Goal: Task Accomplishment & Management: Complete application form

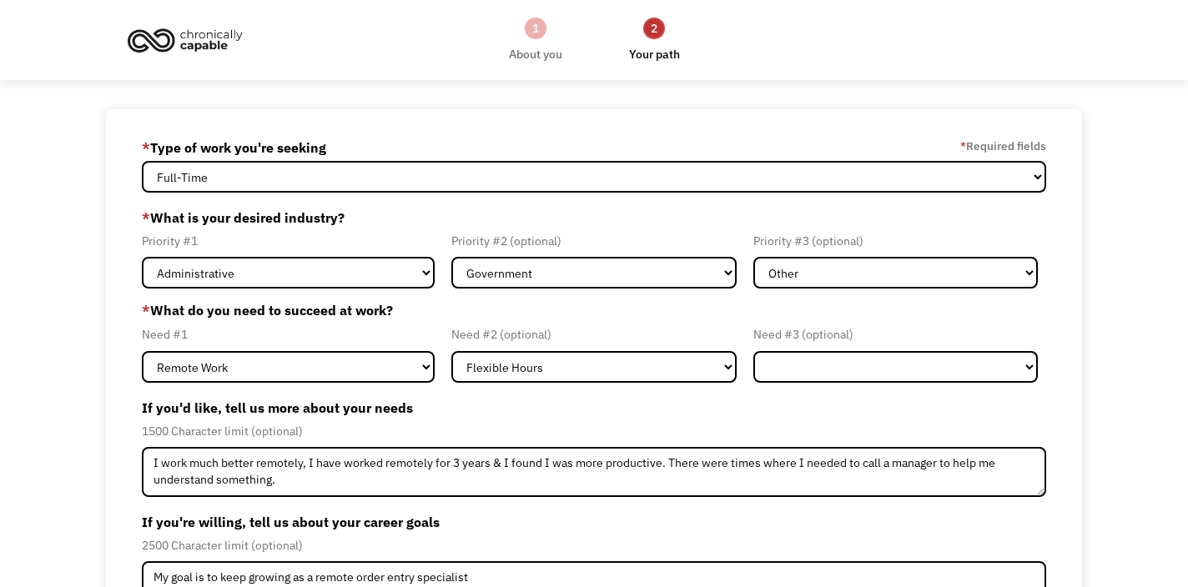
select select "Administrative"
select select "Government"
select select "Other"
select select "Remote Work"
select select "Flexible Hours"
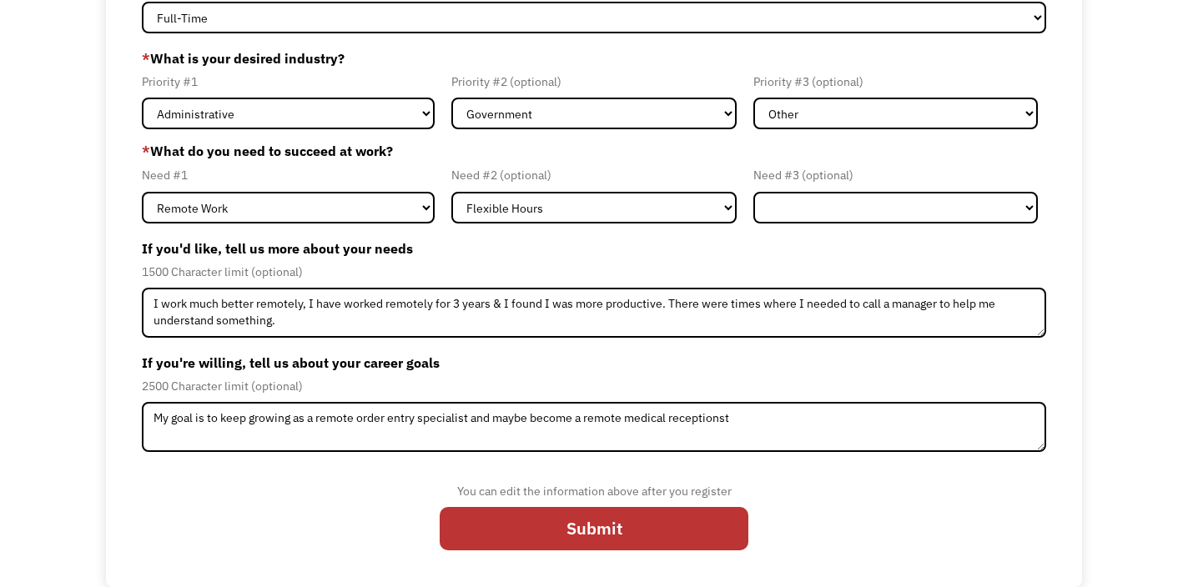
click at [705, 421] on textarea "My goal is to keep growing as a remote order entry specialist and maybe become …" at bounding box center [594, 427] width 905 height 50
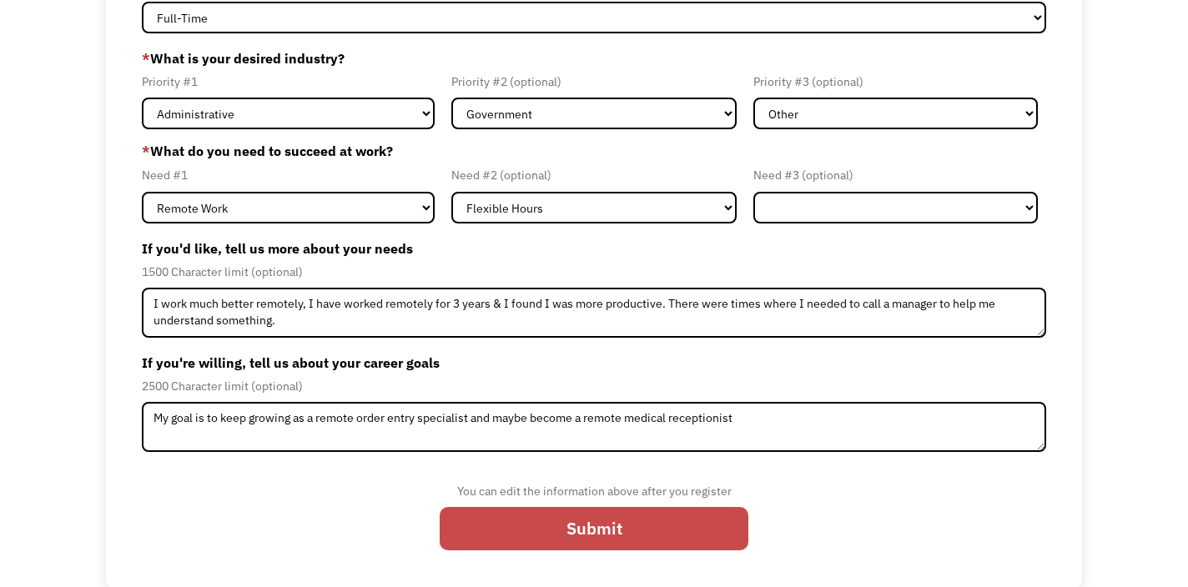
type textarea "My goal is to keep growing as a remote order entry specialist and maybe become …"
click at [632, 535] on input "Submit" at bounding box center [594, 528] width 309 height 43
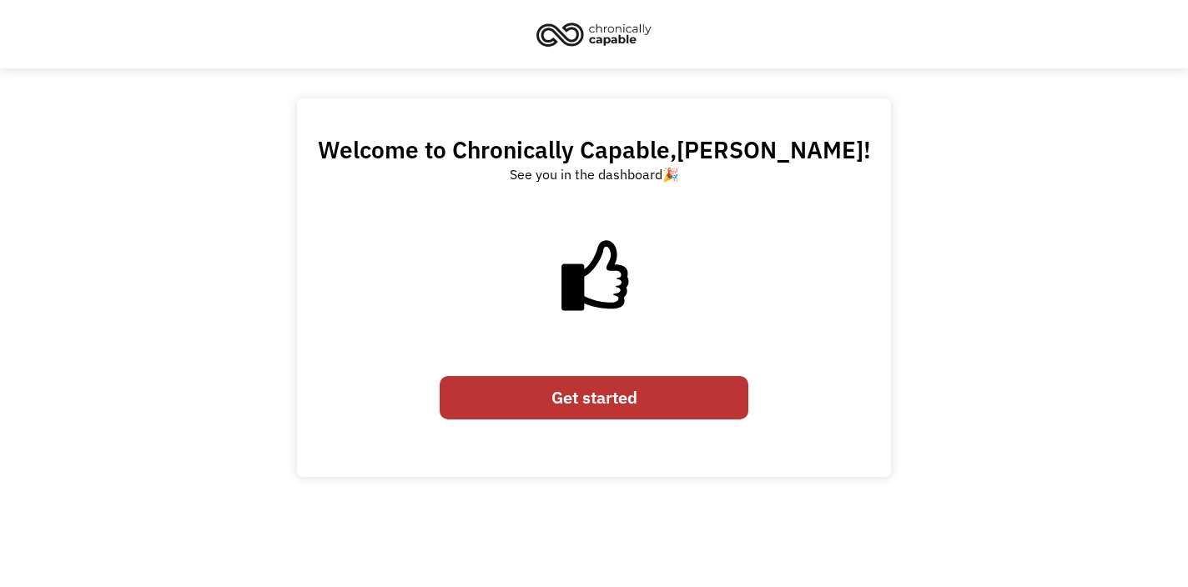
click at [562, 393] on link "Get started" at bounding box center [594, 397] width 309 height 43
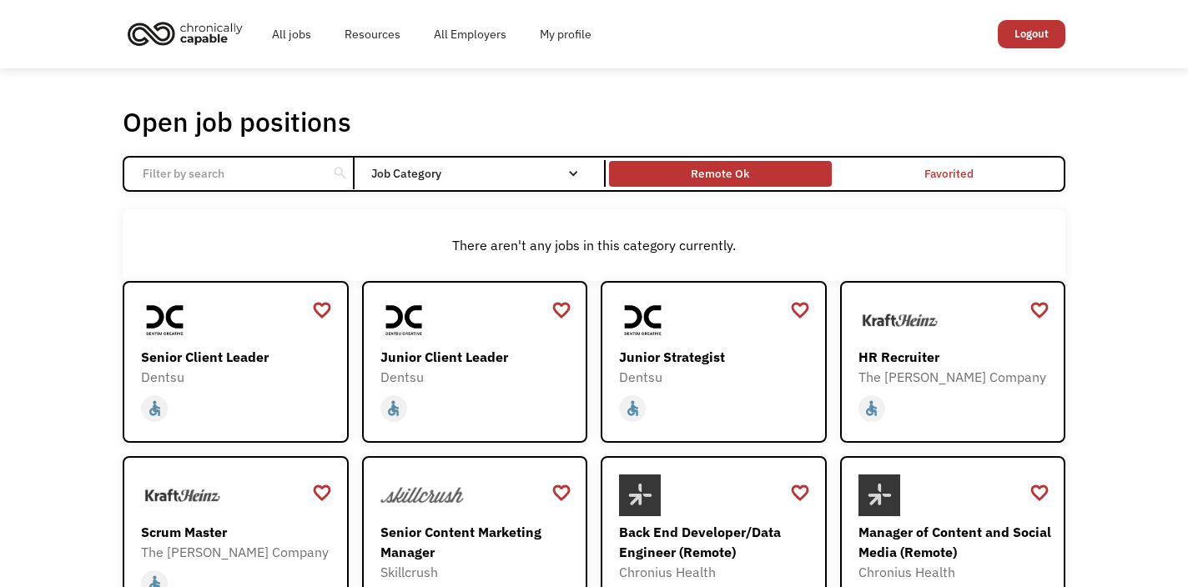
click at [695, 176] on div "Remote Ok" at bounding box center [720, 174] width 58 height 20
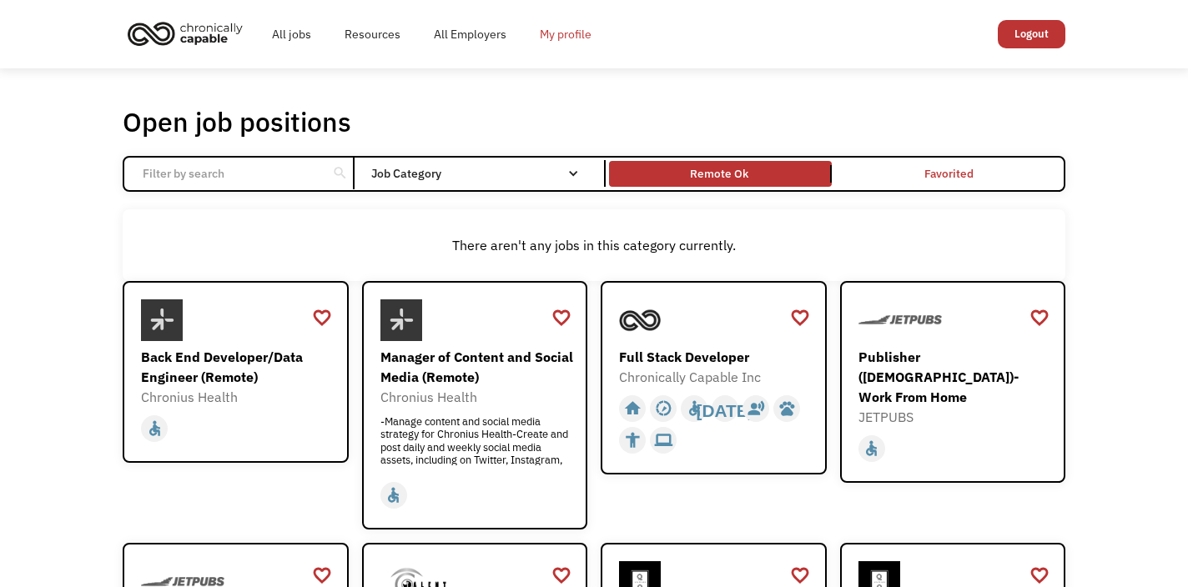
click at [566, 32] on link "My profile" at bounding box center [565, 34] width 85 height 53
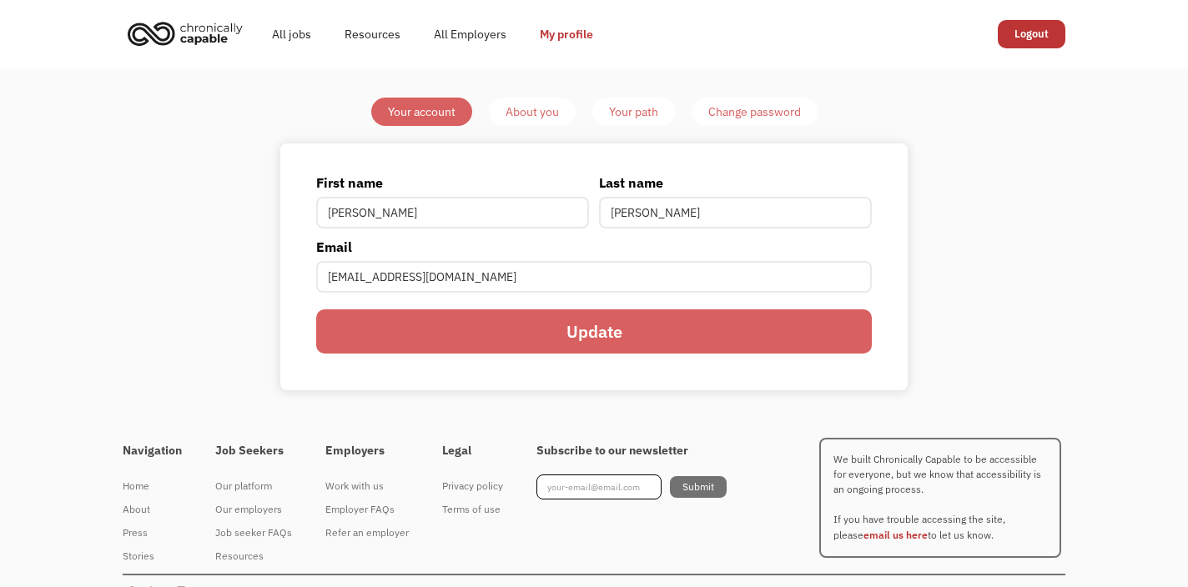
click at [503, 320] on input "Update" at bounding box center [594, 331] width 556 height 43
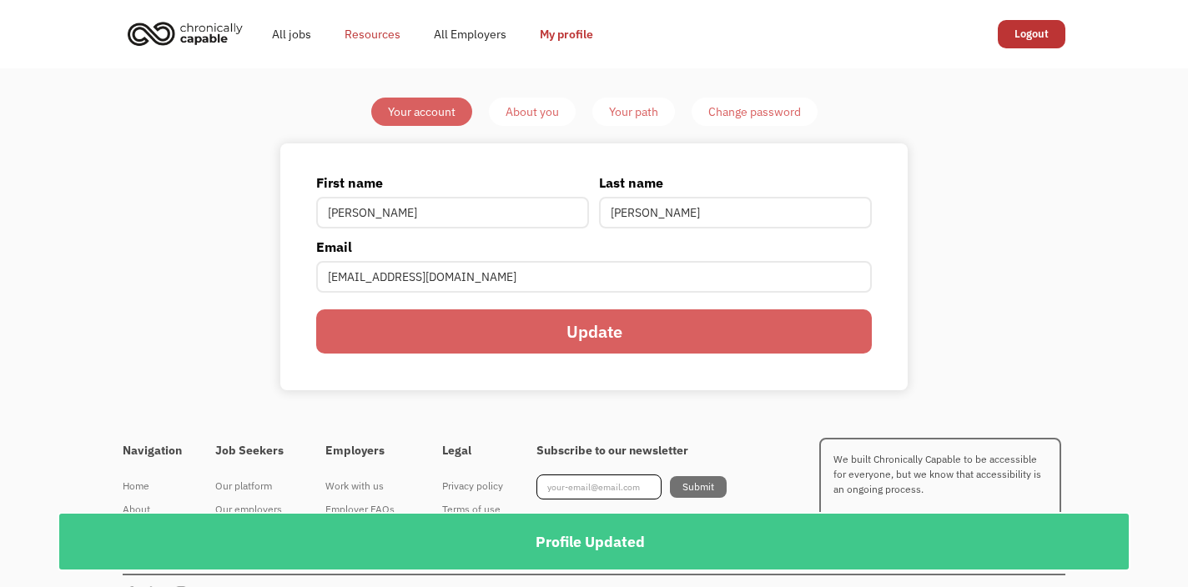
click at [357, 35] on link "Resources" at bounding box center [372, 34] width 89 height 53
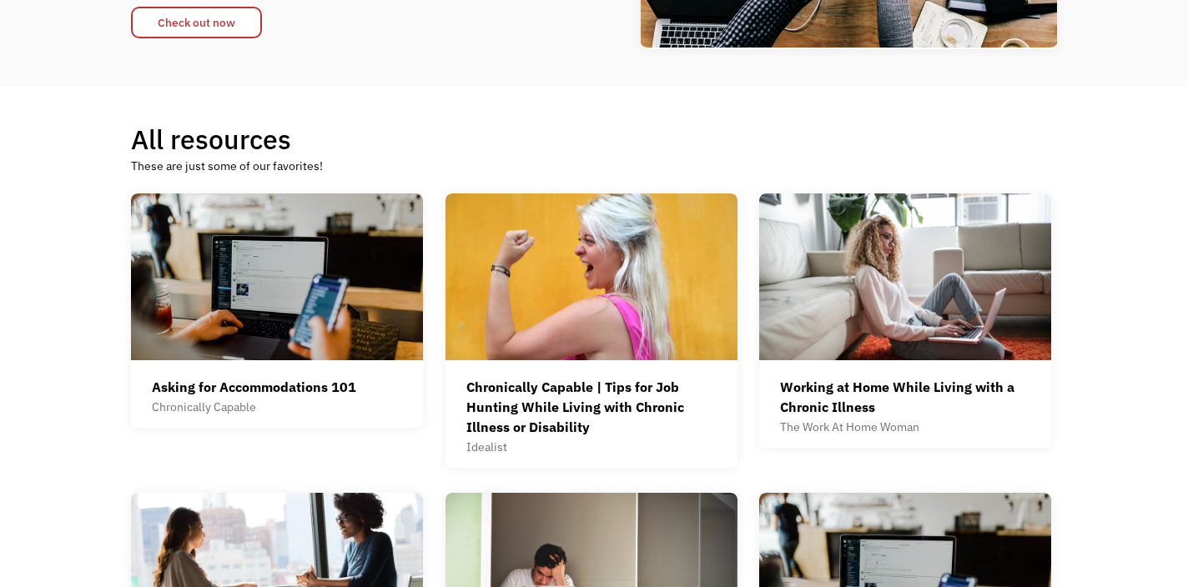
scroll to position [333, 0]
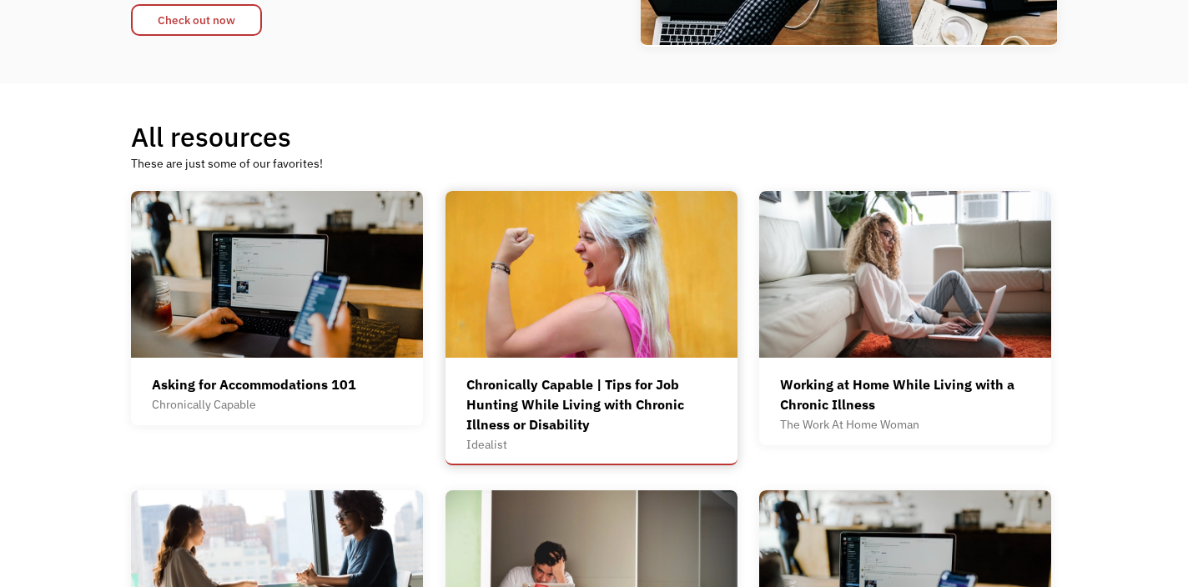
click at [554, 402] on div "Chronically Capable | Tips for Job Hunting While Living with Chronic Illness or…" at bounding box center [591, 405] width 250 height 60
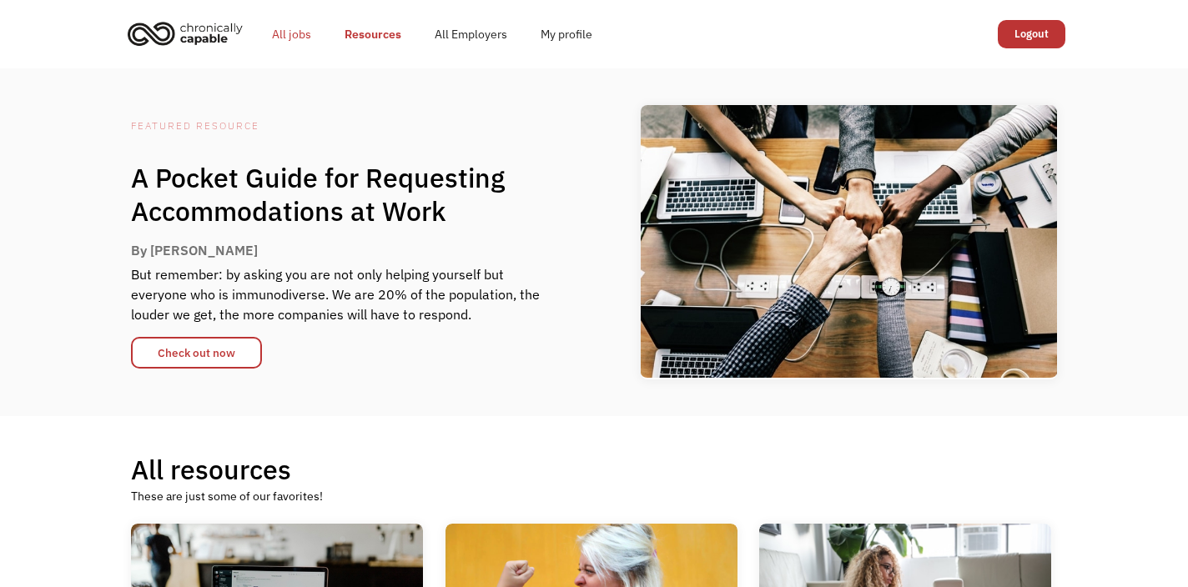
click at [279, 29] on link "All jobs" at bounding box center [291, 34] width 73 height 53
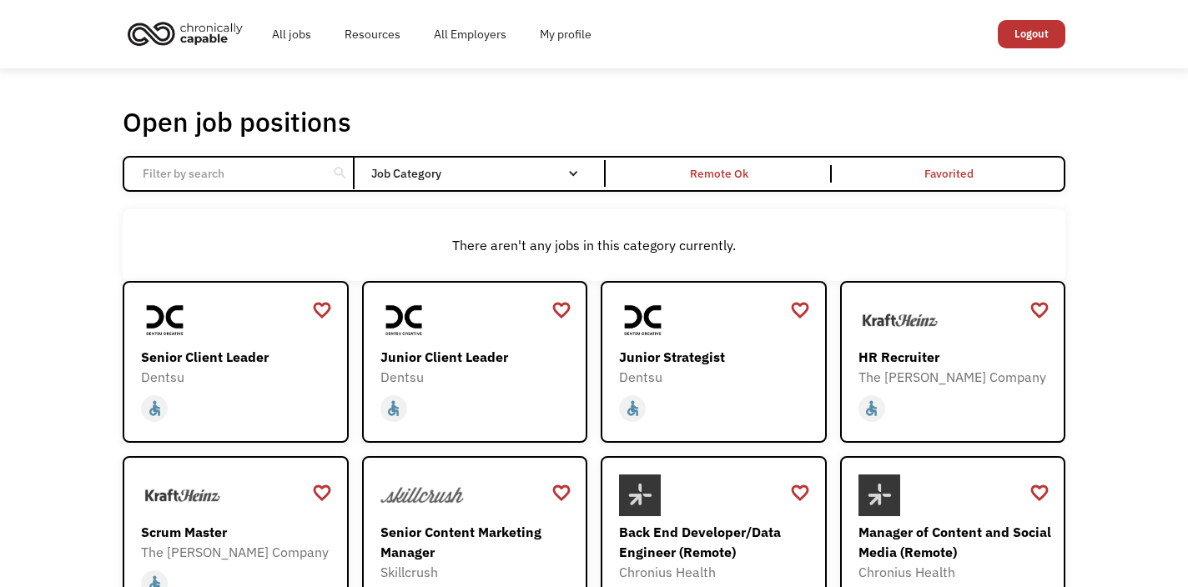
click at [468, 187] on div "search Filter by category Administration Communications & Public Relations Cust…" at bounding box center [594, 173] width 943 height 35
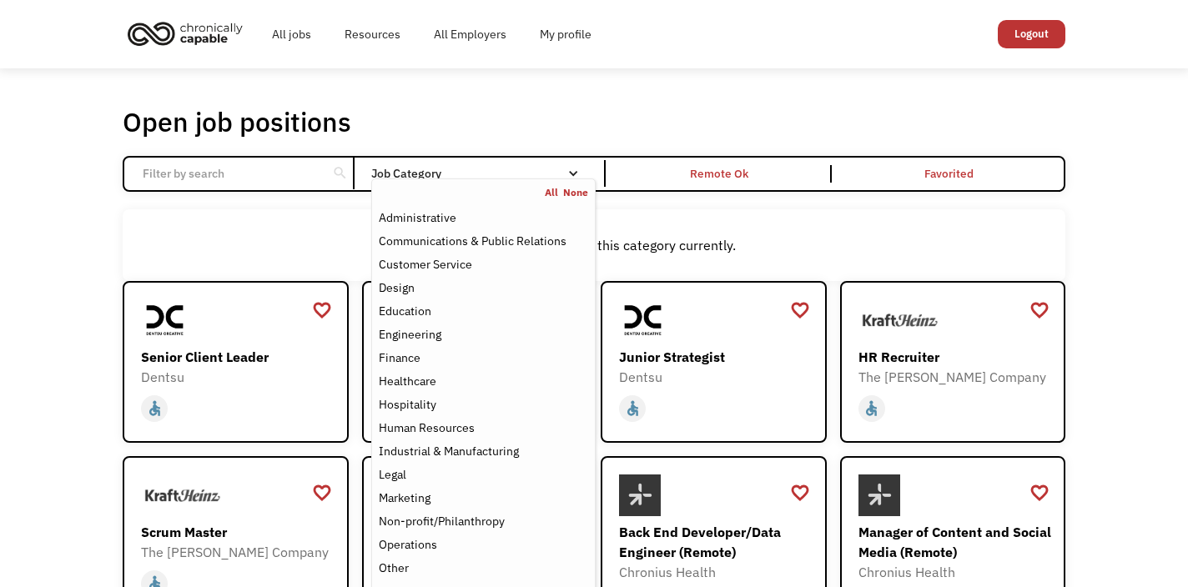
click at [465, 168] on div "Job Category" at bounding box center [483, 174] width 224 height 12
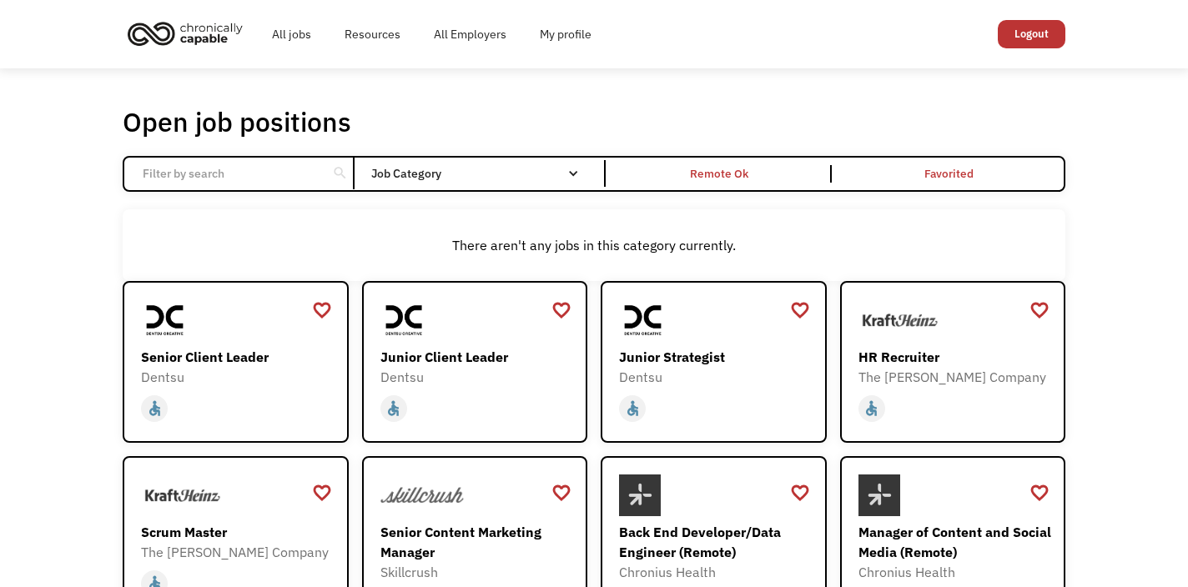
click at [465, 168] on div "Job Category" at bounding box center [483, 174] width 224 height 12
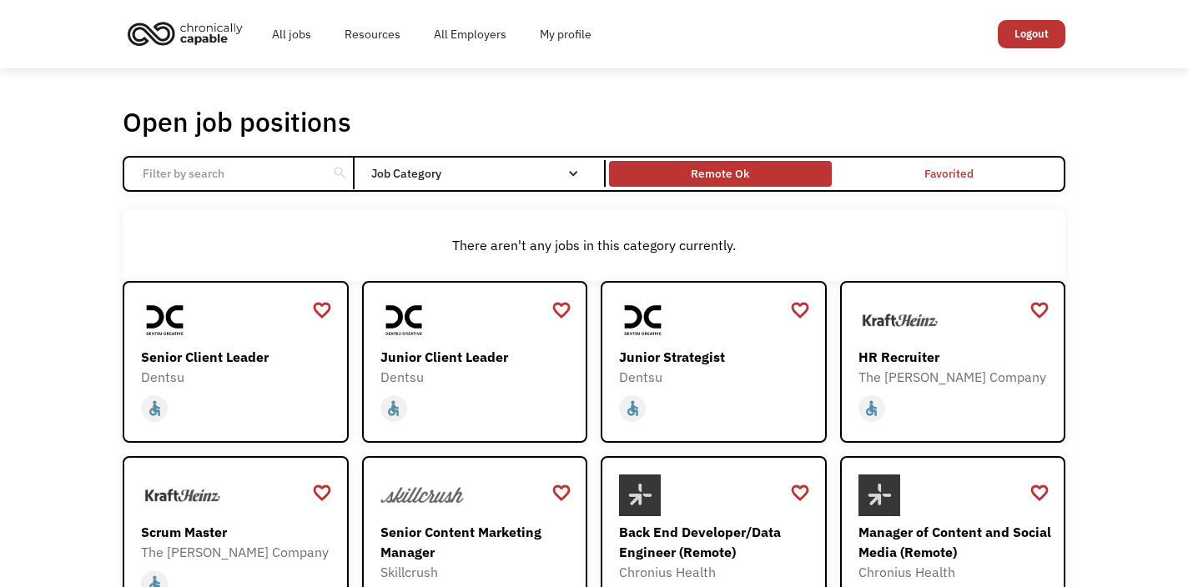
click at [757, 180] on div "Remote Ok" at bounding box center [720, 173] width 222 height 17
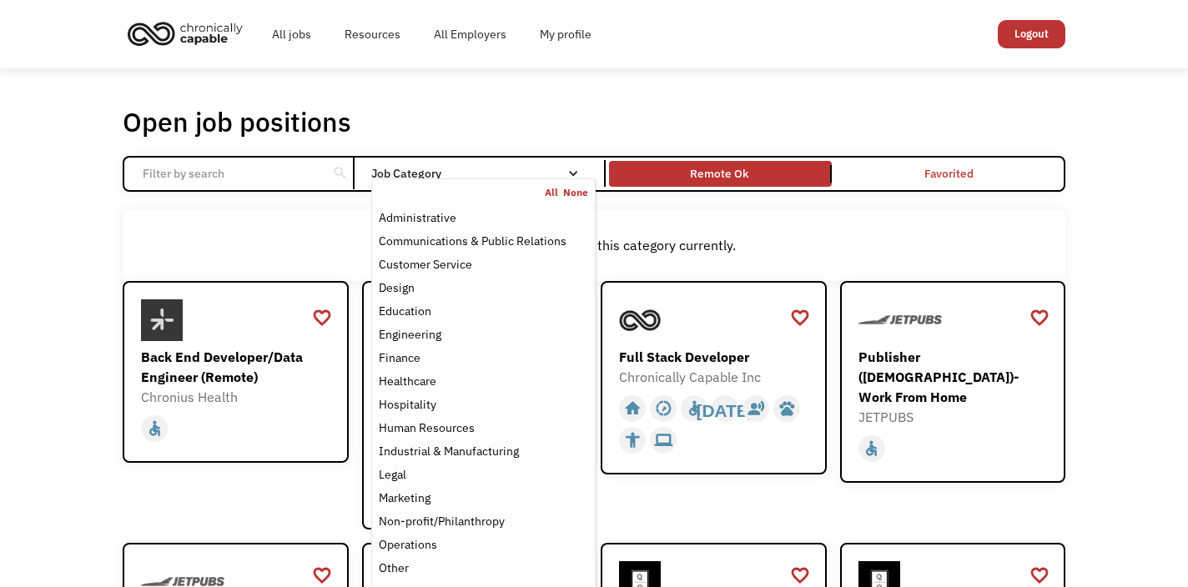
click at [488, 175] on div "Job Category" at bounding box center [483, 174] width 224 height 12
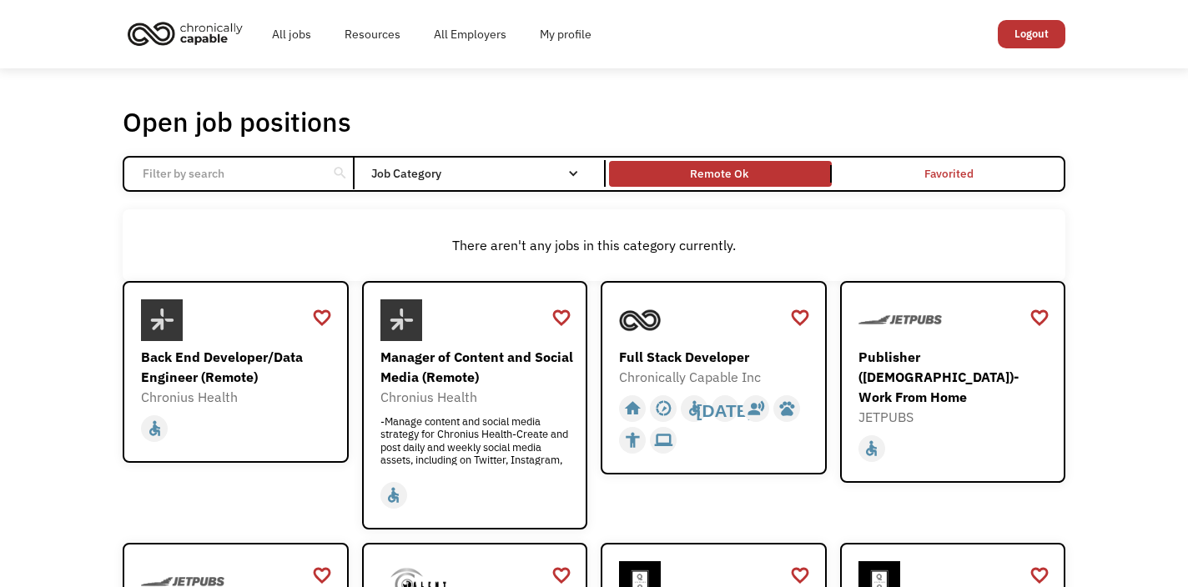
click at [488, 169] on div "Job Category" at bounding box center [483, 174] width 224 height 12
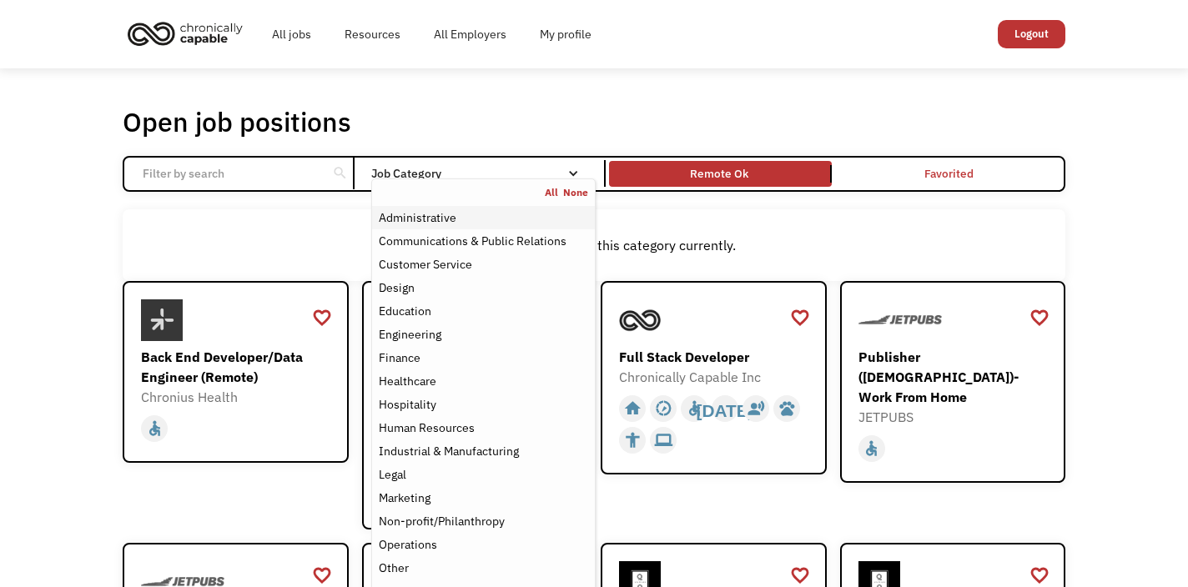
click at [436, 224] on div "Administrative" at bounding box center [418, 218] width 78 height 20
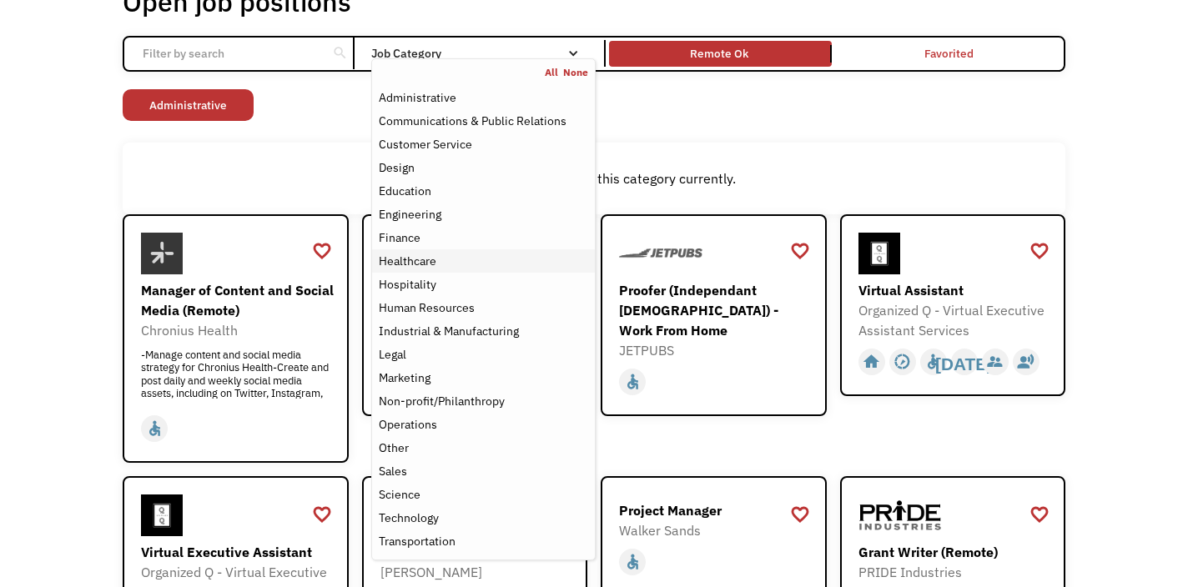
scroll to position [127, 0]
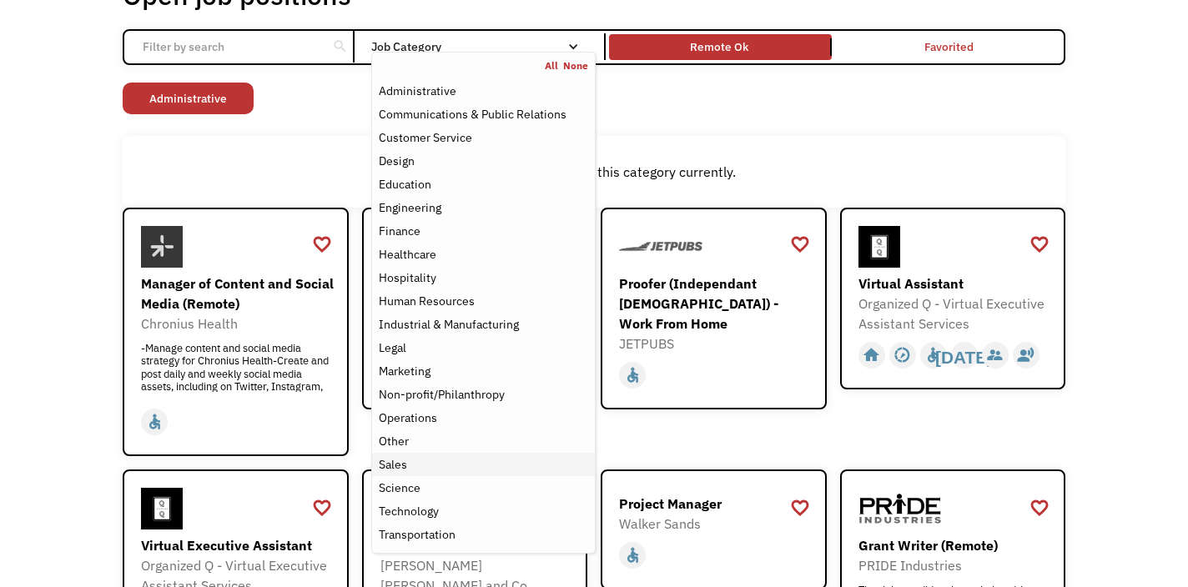
click at [396, 462] on div "Sales" at bounding box center [393, 465] width 28 height 20
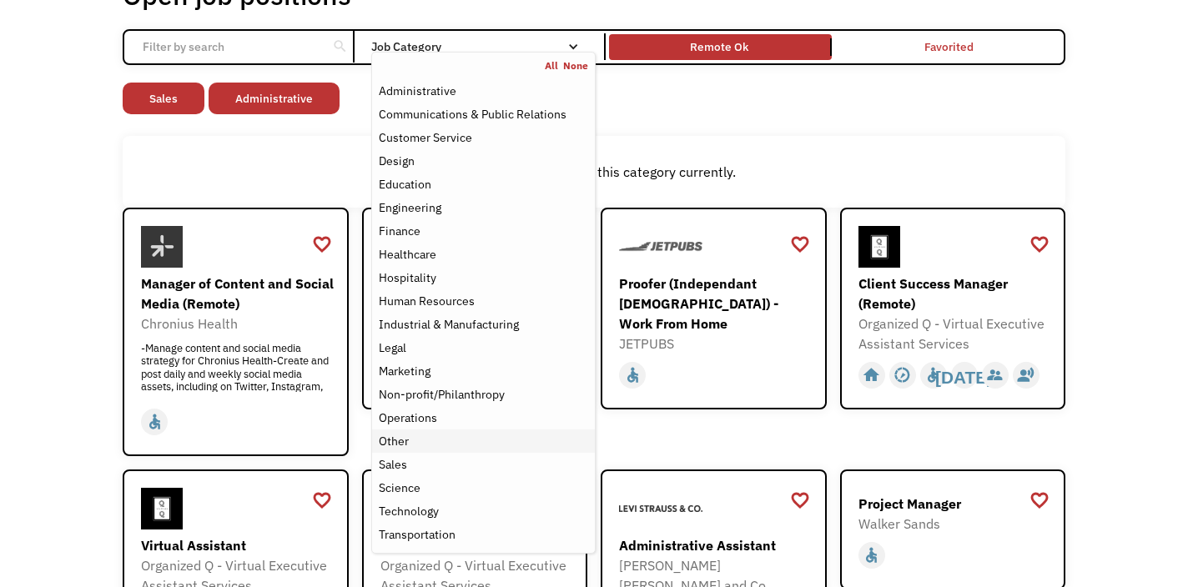
click at [396, 439] on div "Other" at bounding box center [394, 441] width 30 height 20
click at [441, 256] on div "Healthcare" at bounding box center [483, 254] width 209 height 20
click at [430, 138] on div "Customer Service" at bounding box center [425, 138] width 93 height 20
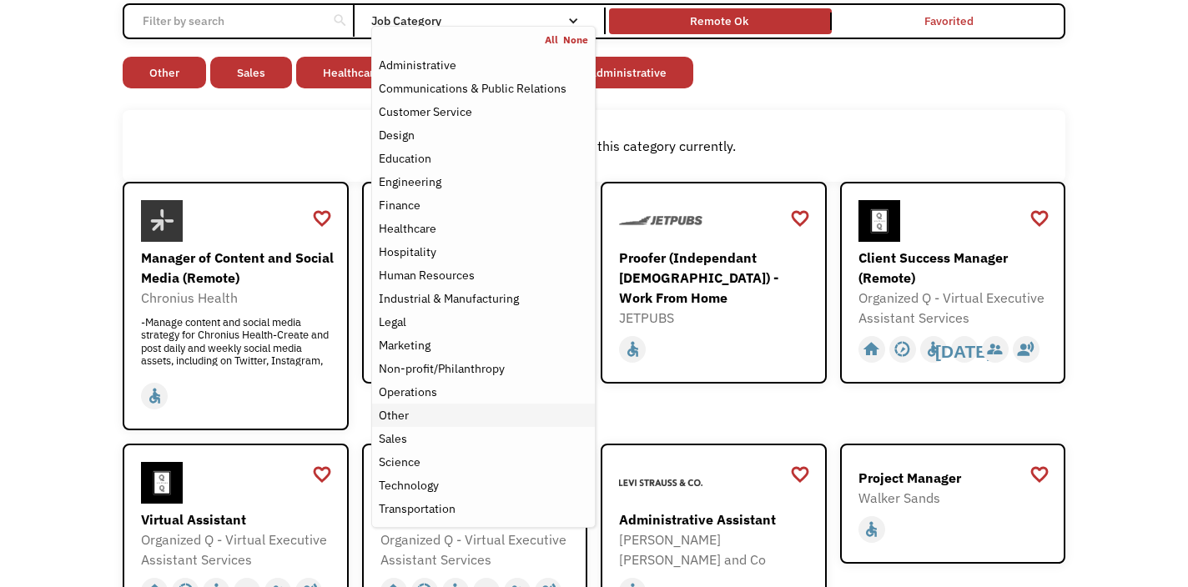
scroll to position [136, 0]
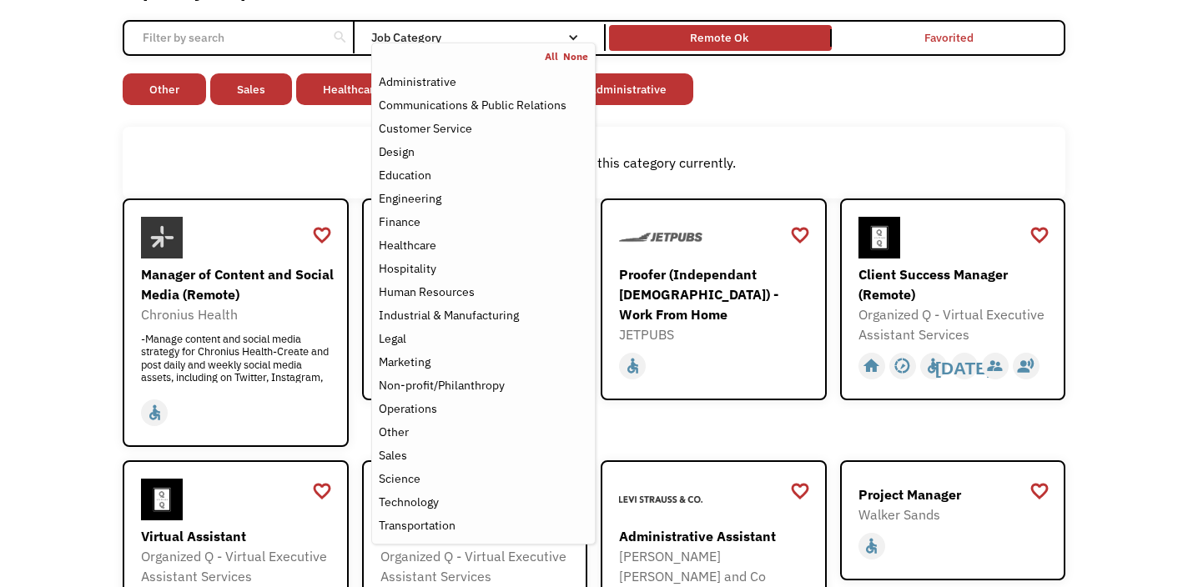
click at [795, 88] on div "Non-profit/Philanthropy Other Transportation Technology Science Sales Operation…" at bounding box center [594, 91] width 943 height 36
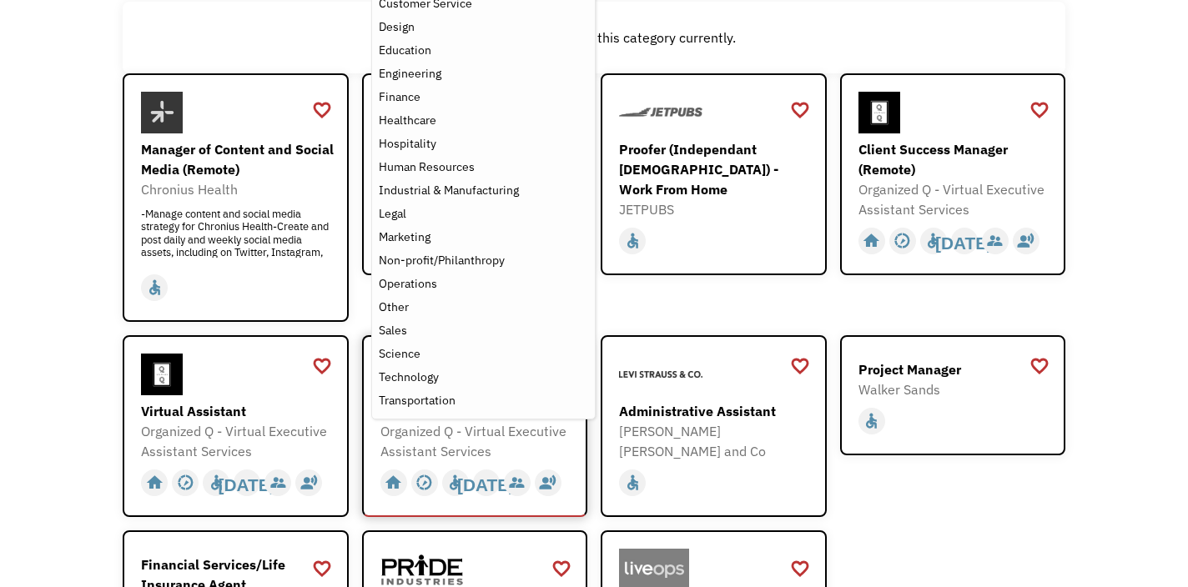
scroll to position [266, 0]
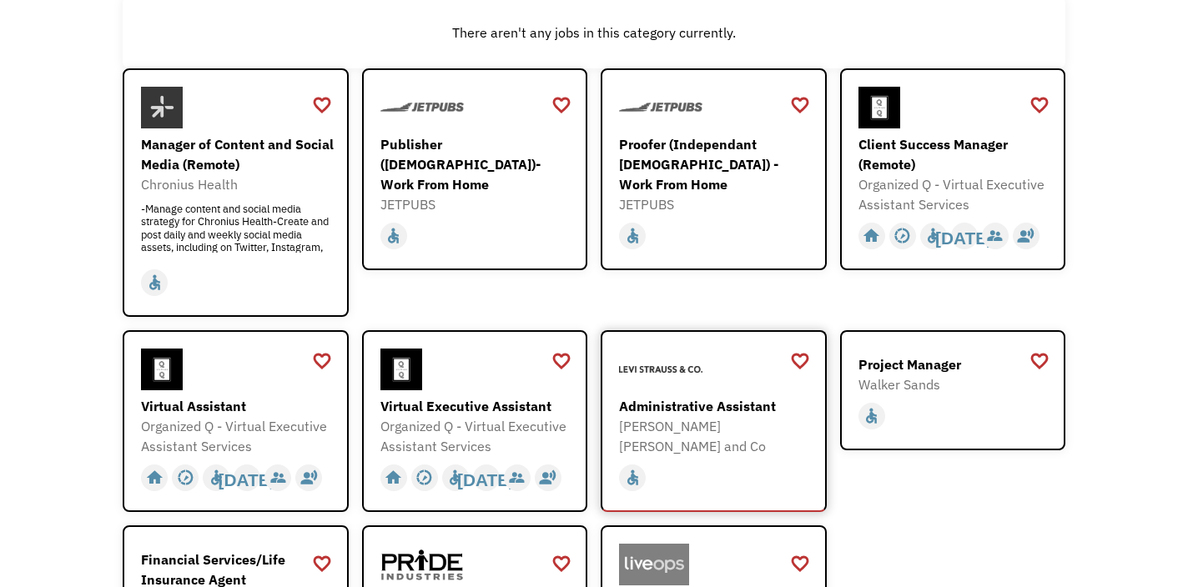
click at [691, 388] on img at bounding box center [660, 370] width 83 height 42
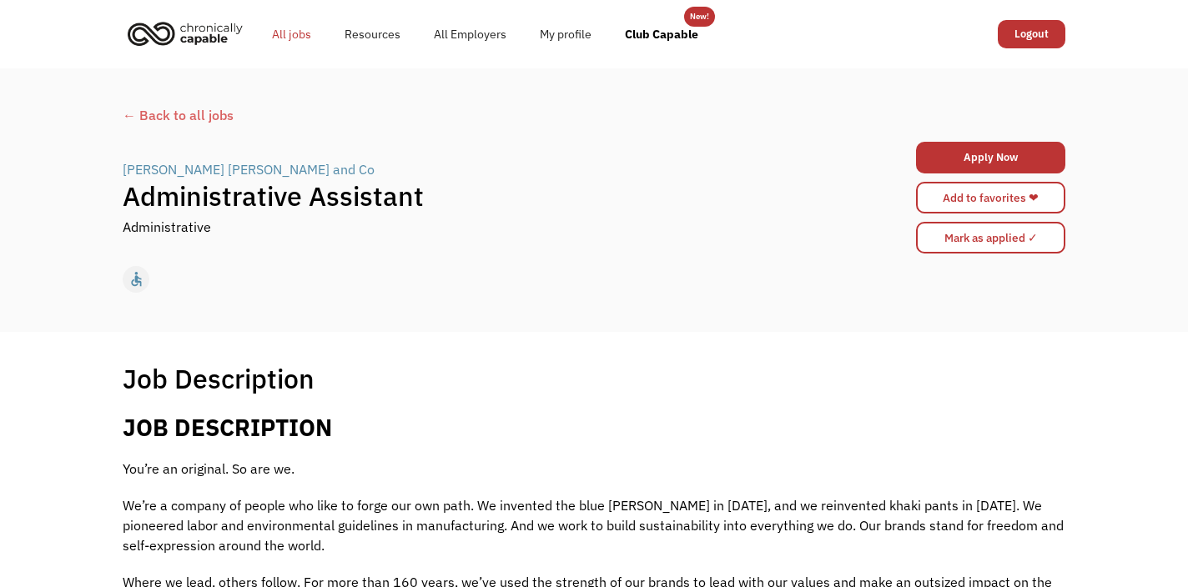
click at [303, 35] on link "All jobs" at bounding box center [291, 34] width 73 height 53
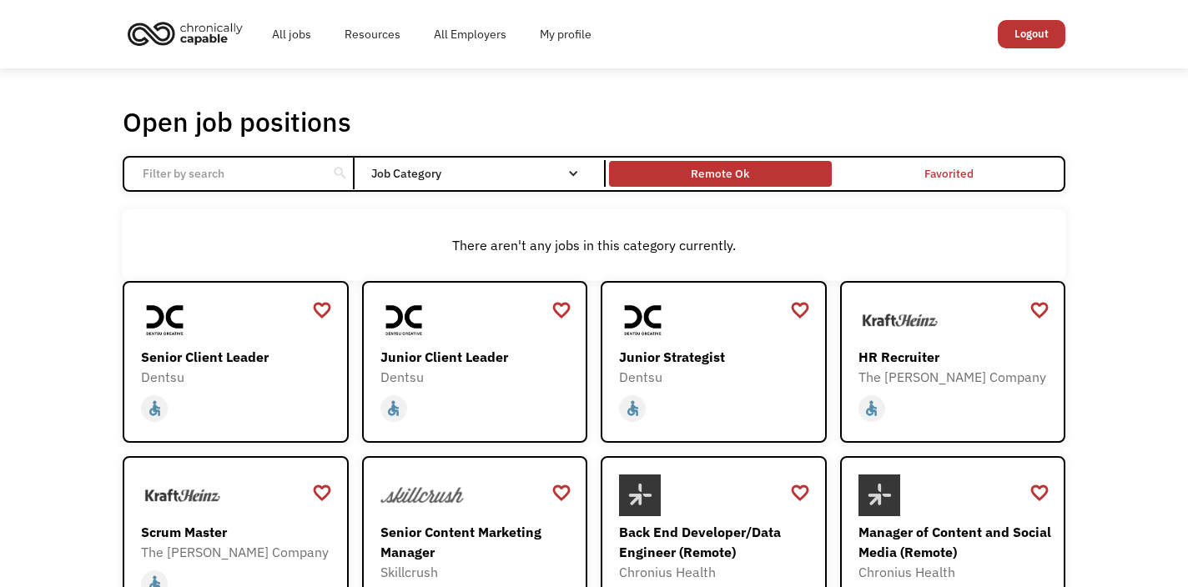
click at [742, 179] on div "Remote Ok" at bounding box center [720, 174] width 58 height 20
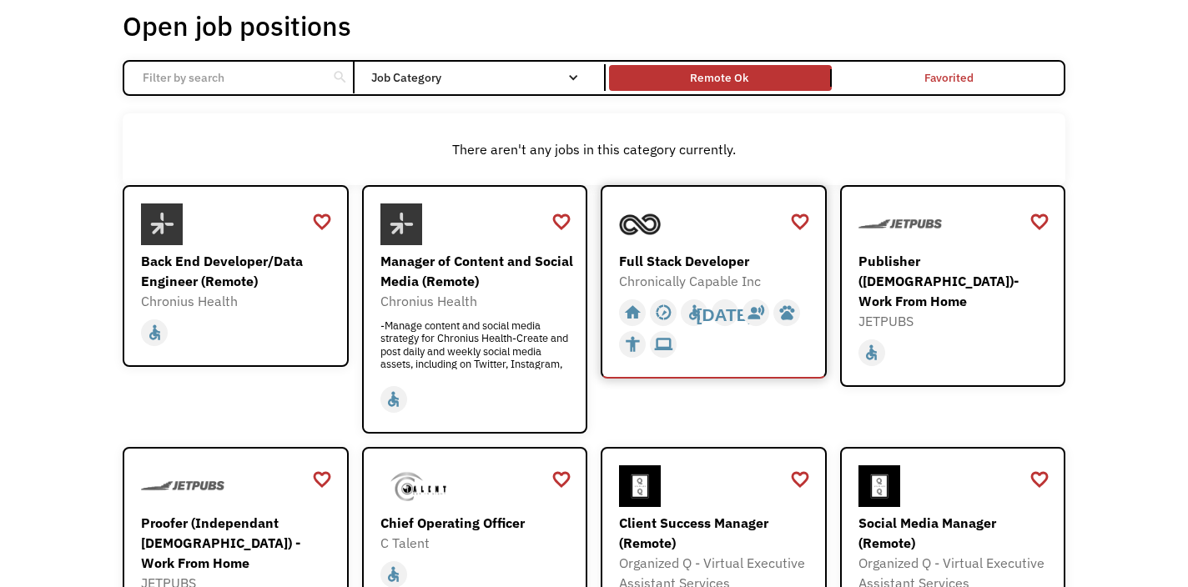
scroll to position [108, 0]
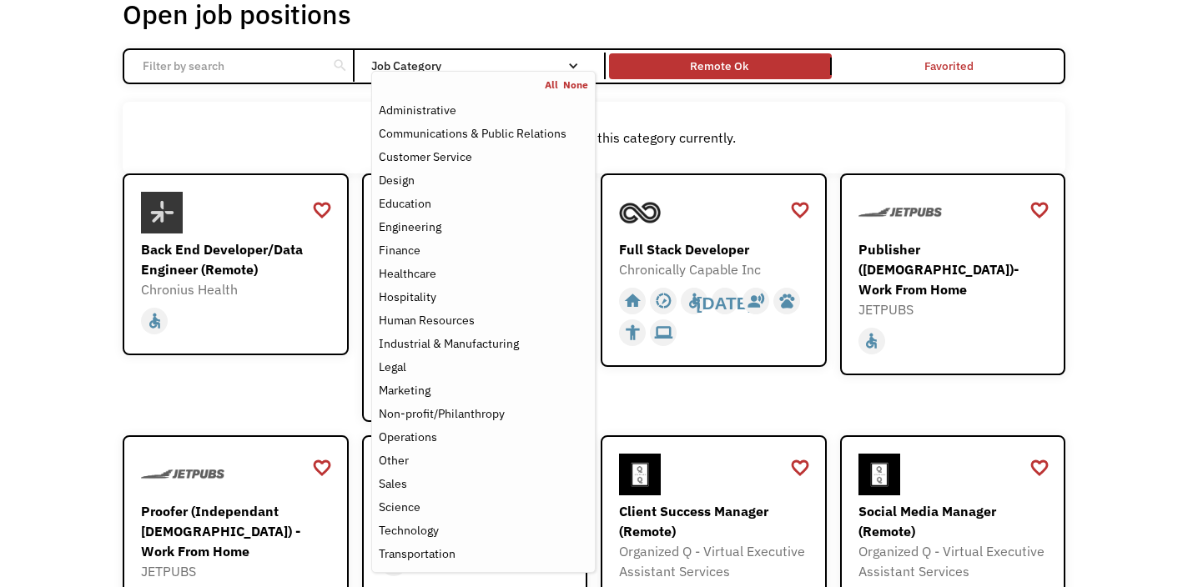
click at [520, 54] on div "Job Category" at bounding box center [483, 66] width 224 height 27
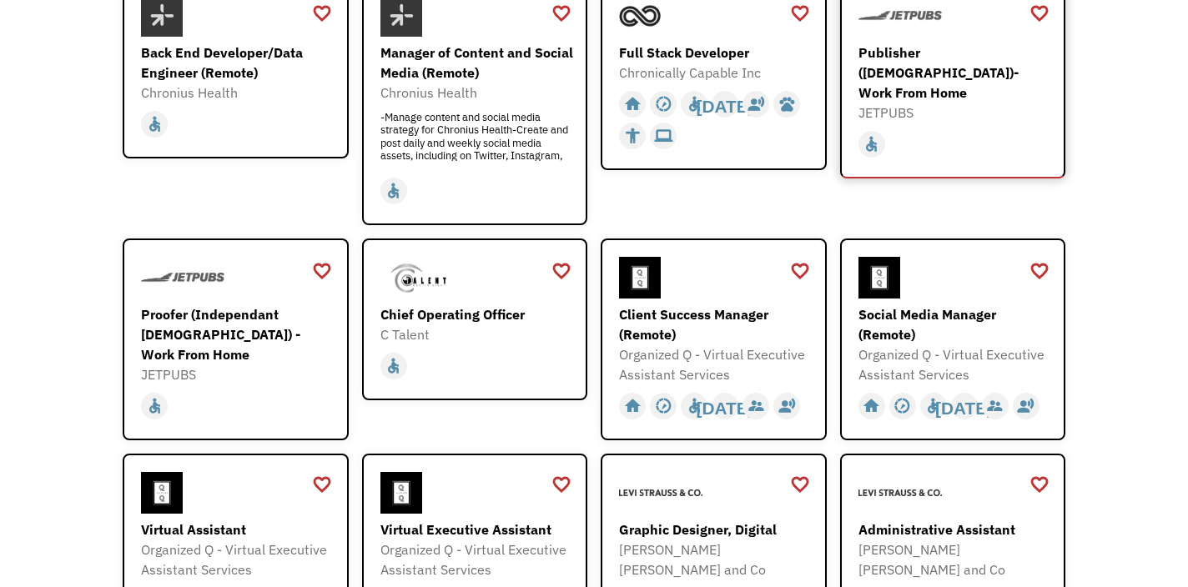
scroll to position [312, 0]
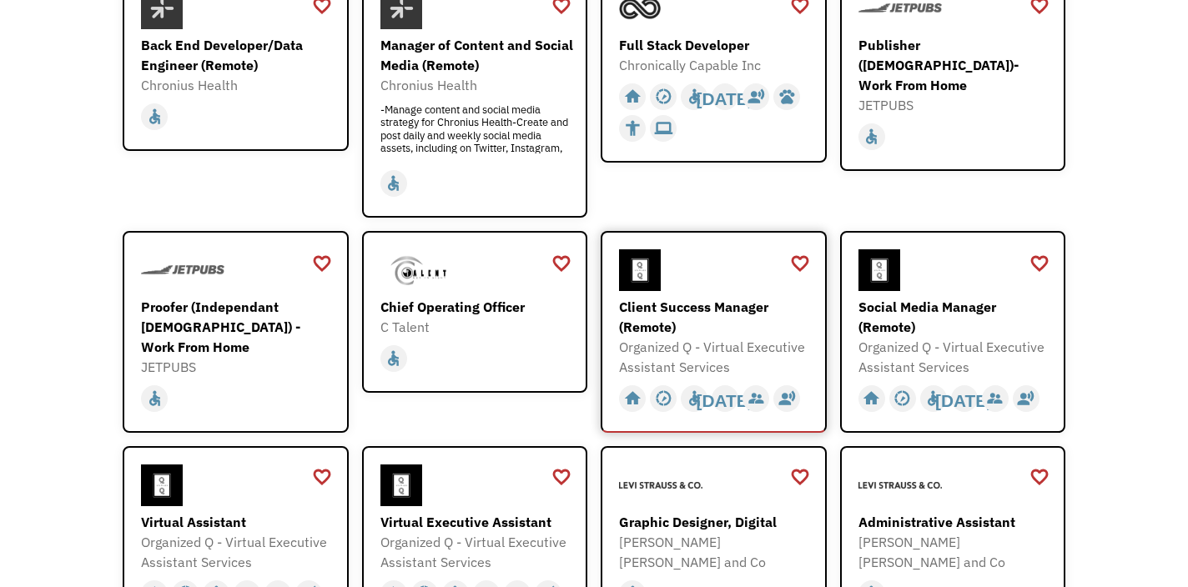
click at [669, 305] on div "Client Success Manager (Remote)" at bounding box center [716, 317] width 194 height 40
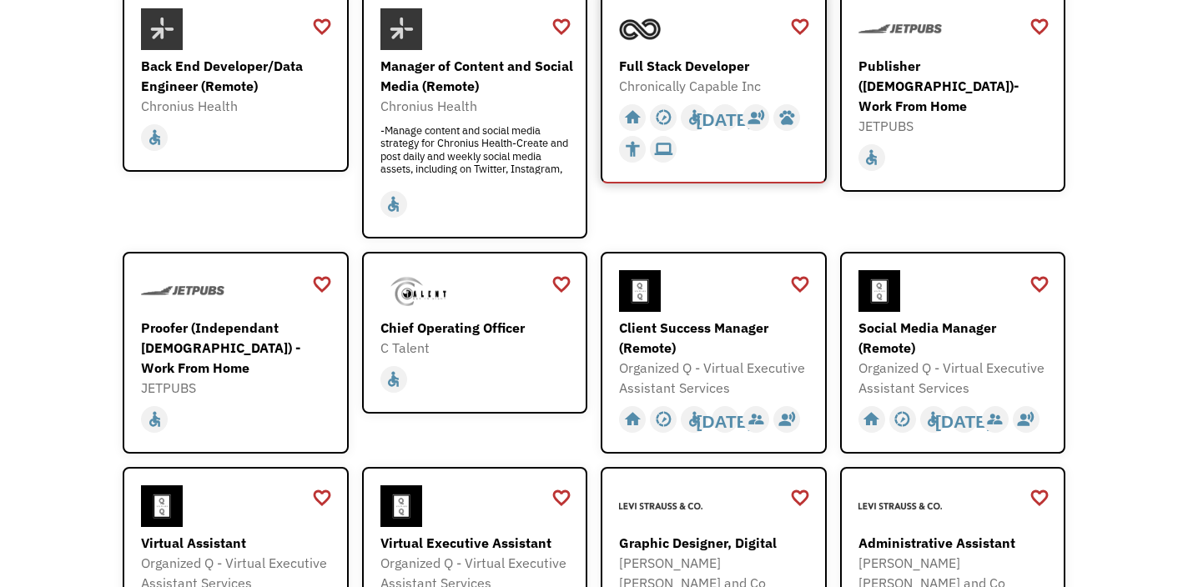
scroll to position [294, 0]
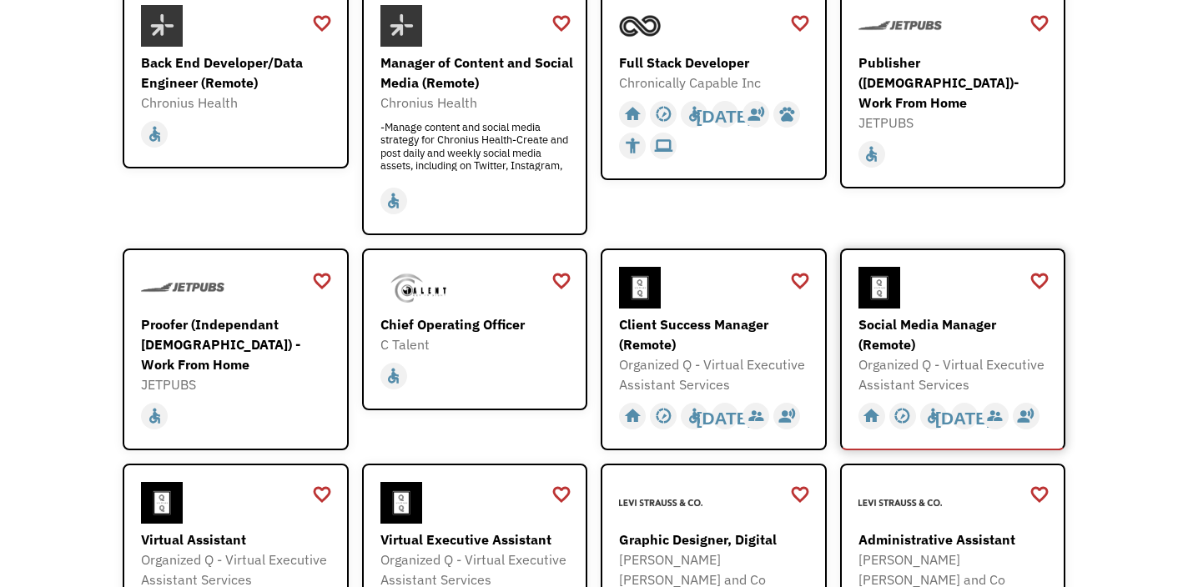
click at [879, 340] on div "Social Media Manager (Remote)" at bounding box center [955, 335] width 194 height 40
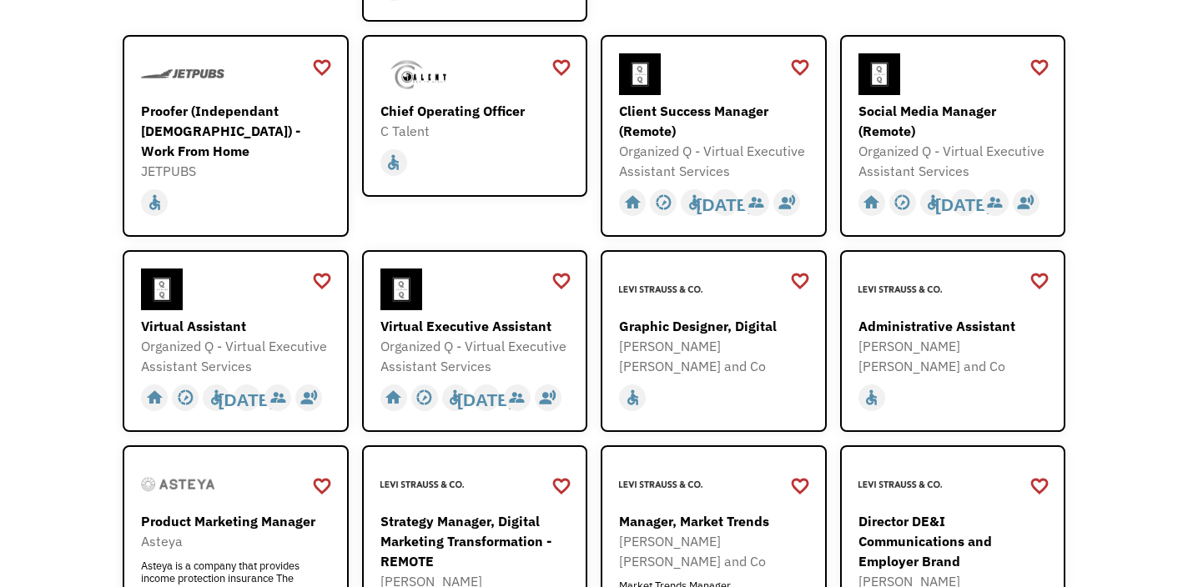
scroll to position [510, 0]
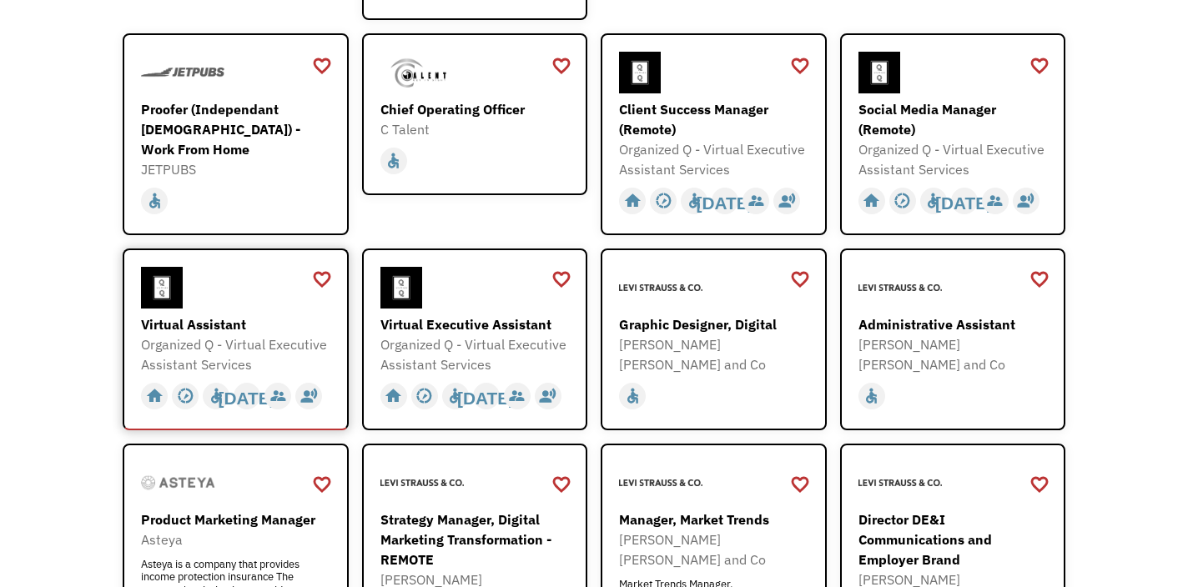
click at [202, 347] on div "Organized Q - Virtual Executive Assistant Services" at bounding box center [238, 355] width 194 height 40
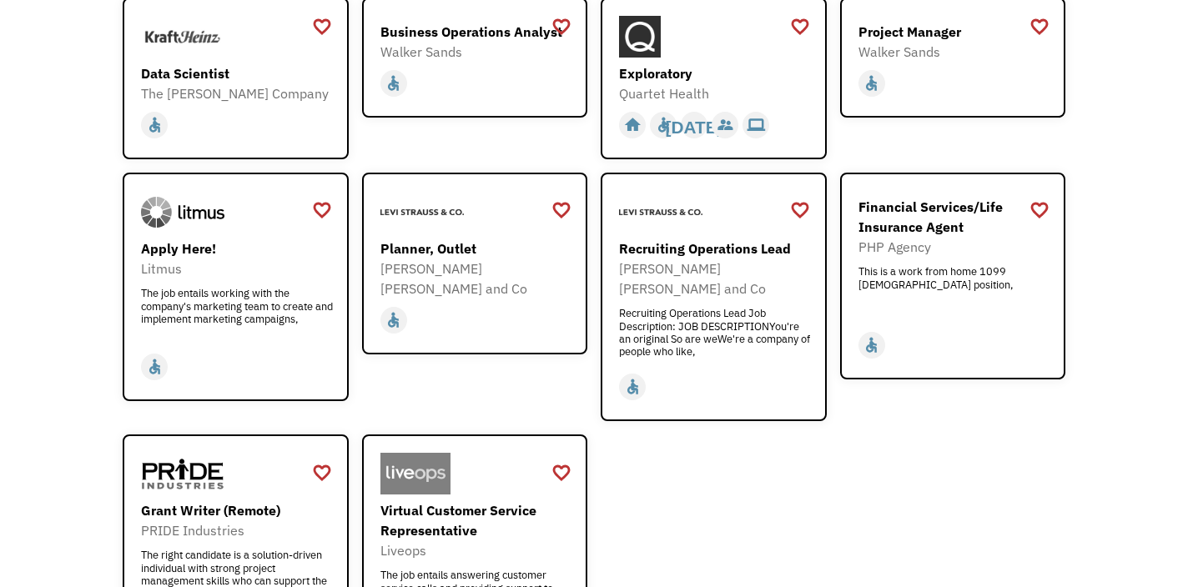
scroll to position [1865, 0]
click at [647, 306] on div "Recruiting Operations Lead Job Description: JOB DESCRIPTIONYou're an original S…" at bounding box center [716, 331] width 194 height 50
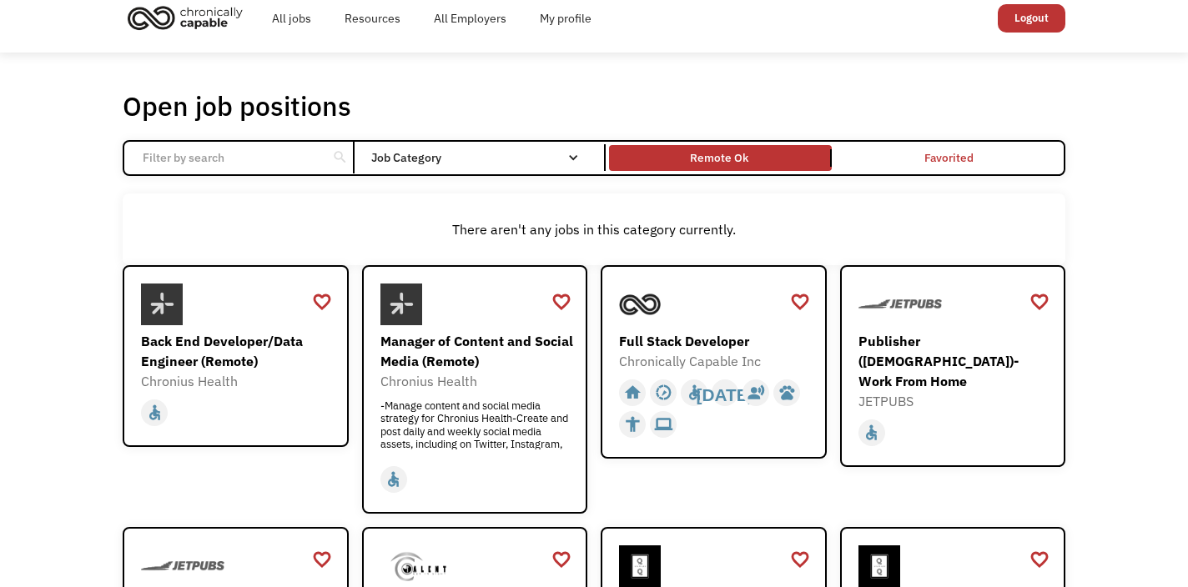
scroll to position [0, 0]
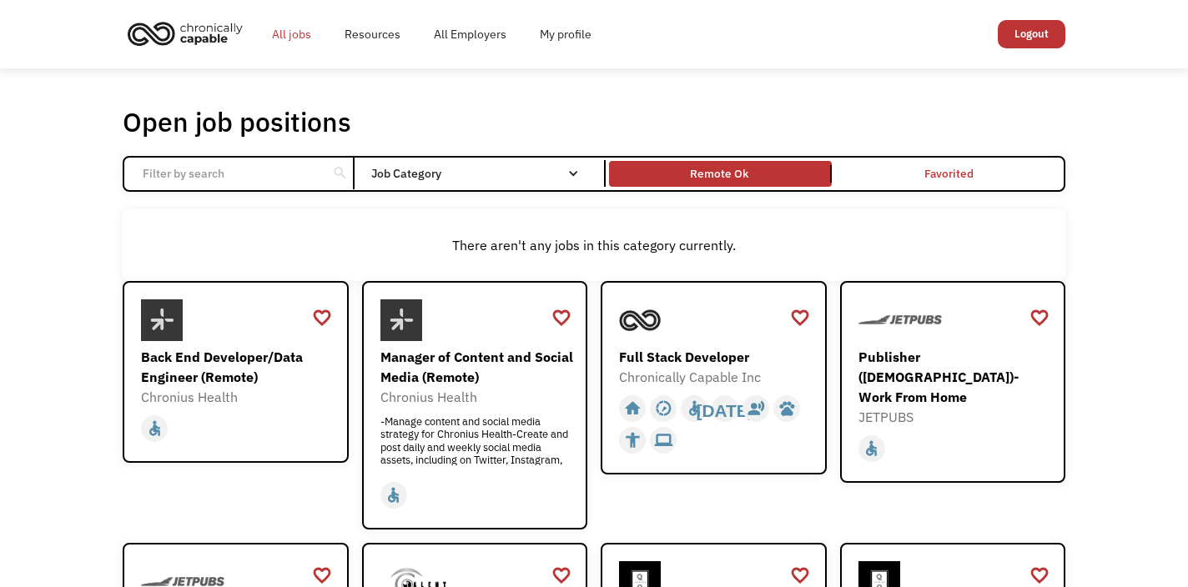
click at [305, 37] on link "All jobs" at bounding box center [291, 34] width 73 height 53
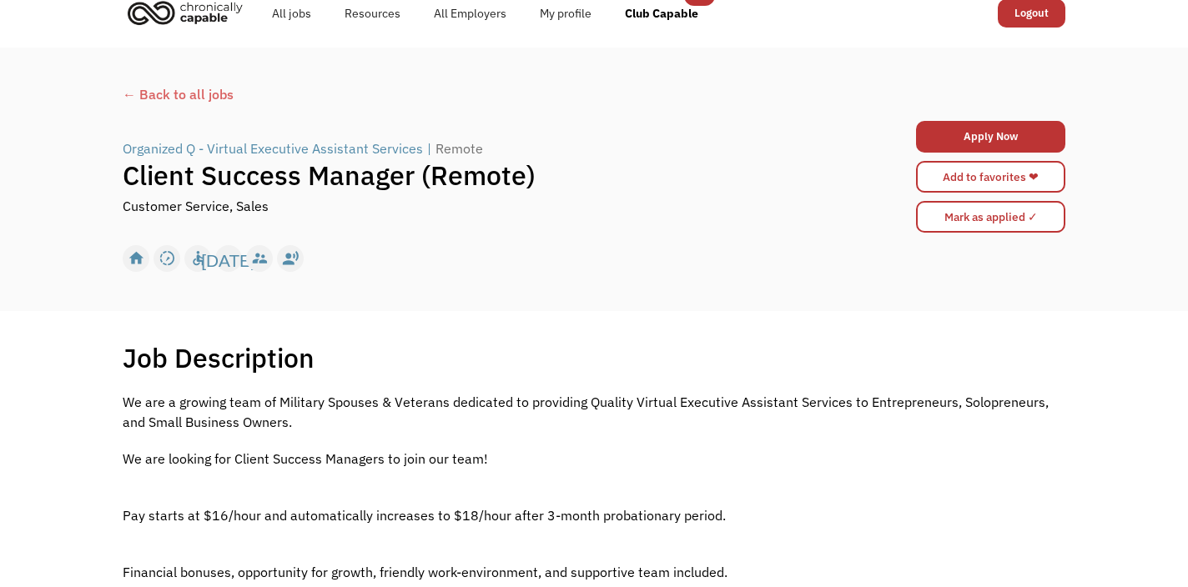
scroll to position [23, 0]
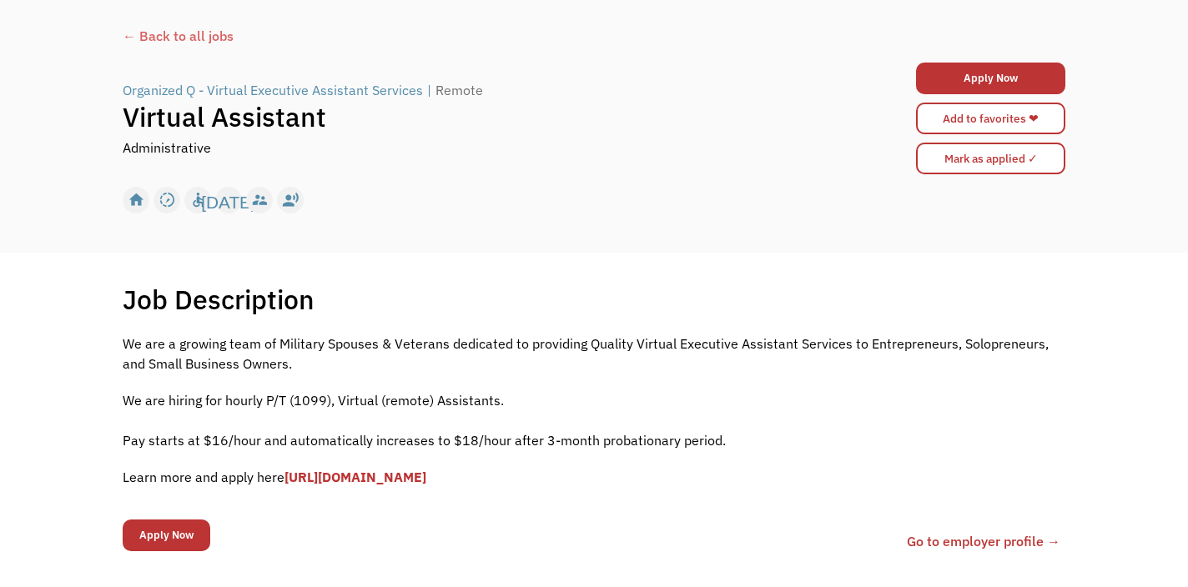
scroll to position [81, 0]
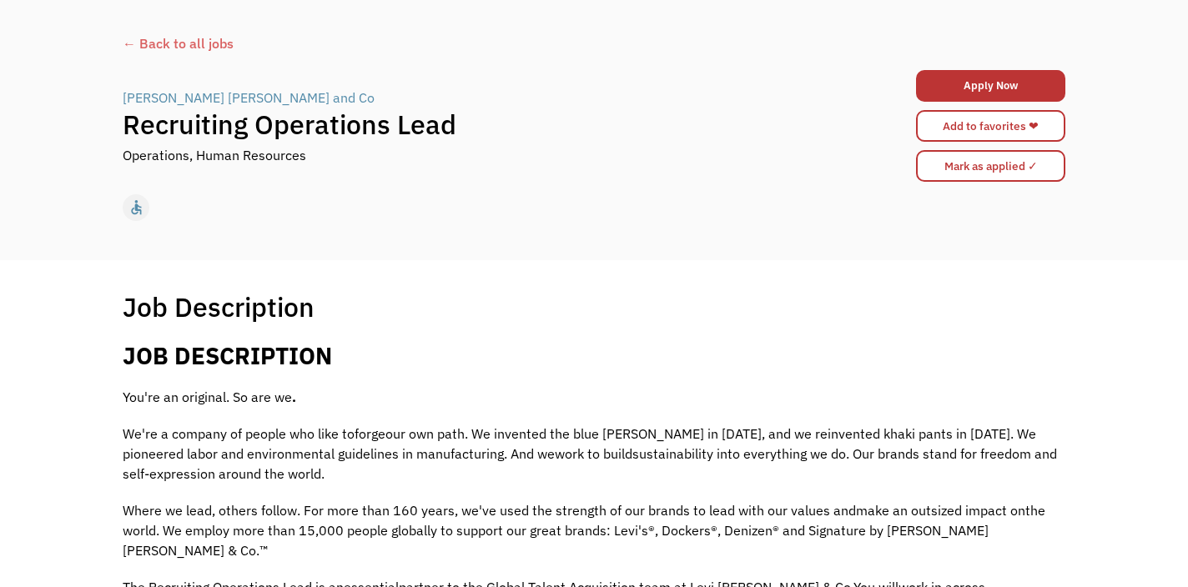
scroll to position [70, 0]
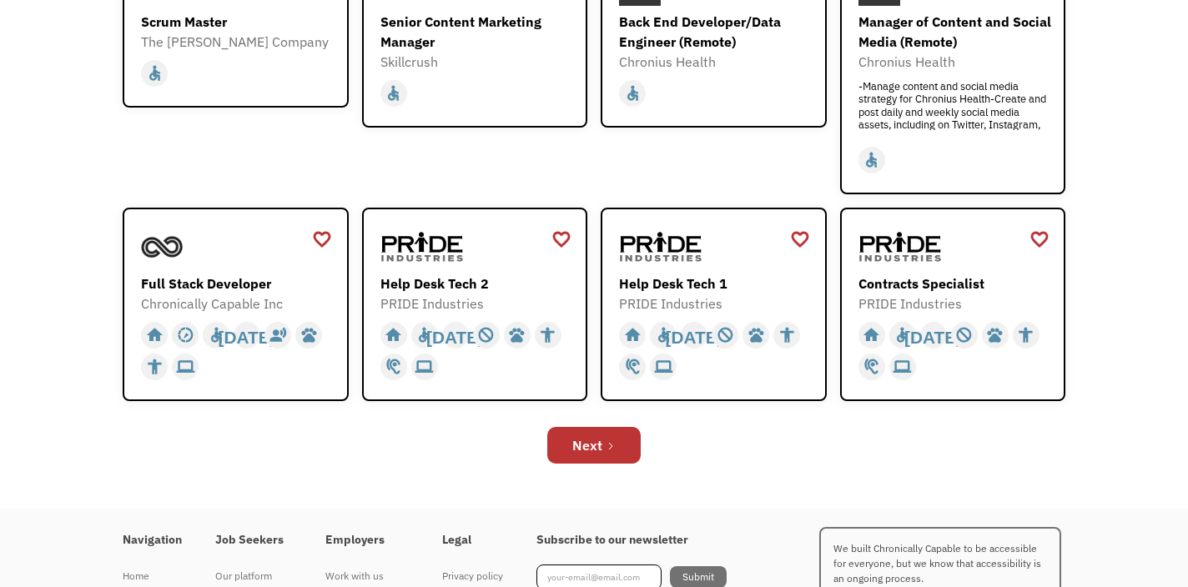
scroll to position [518, 0]
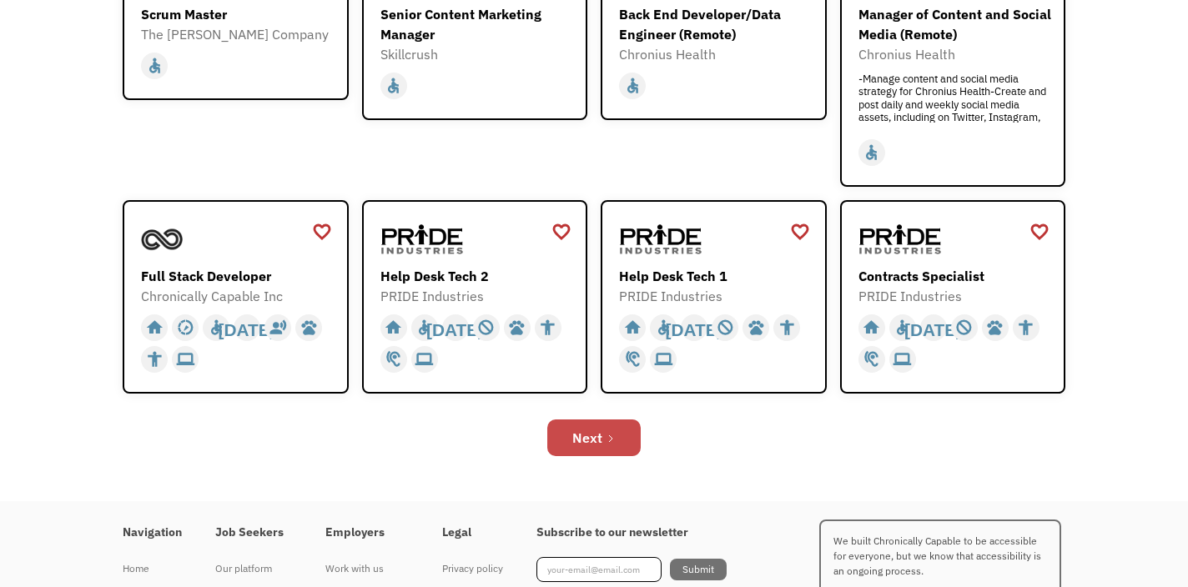
click at [591, 432] on div "Next" at bounding box center [587, 438] width 30 height 20
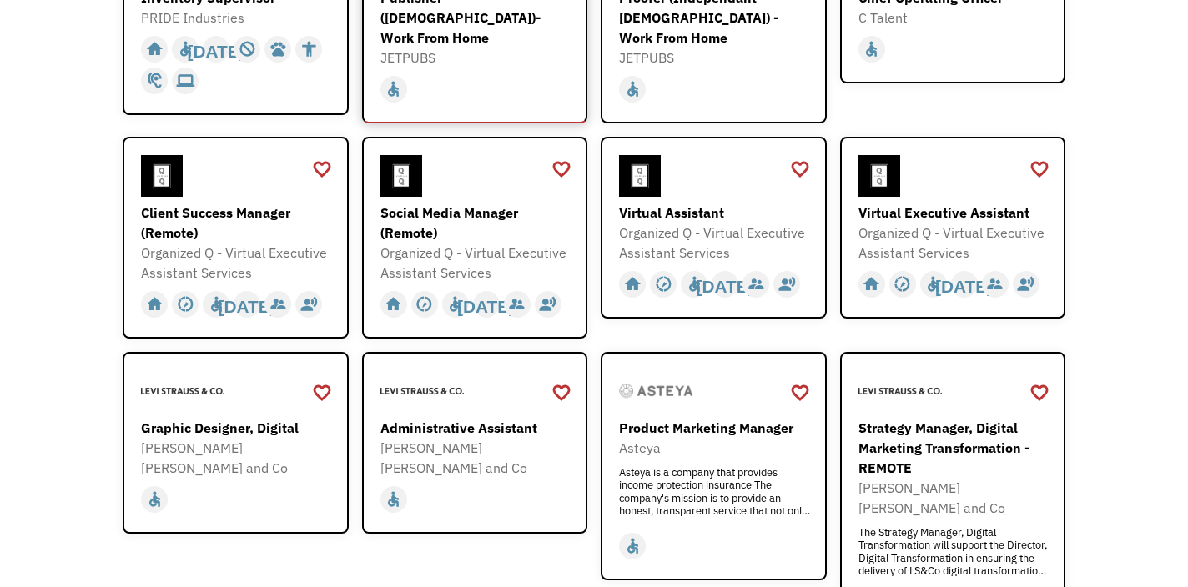
scroll to position [370, 0]
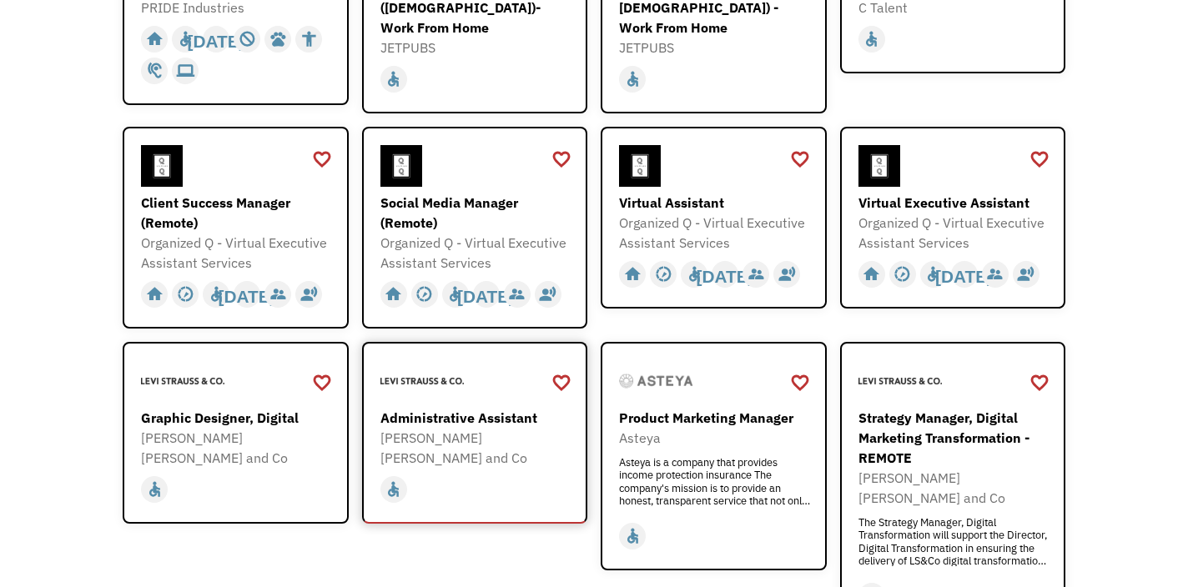
click at [470, 408] on div "Administrative Assistant" at bounding box center [477, 418] width 194 height 20
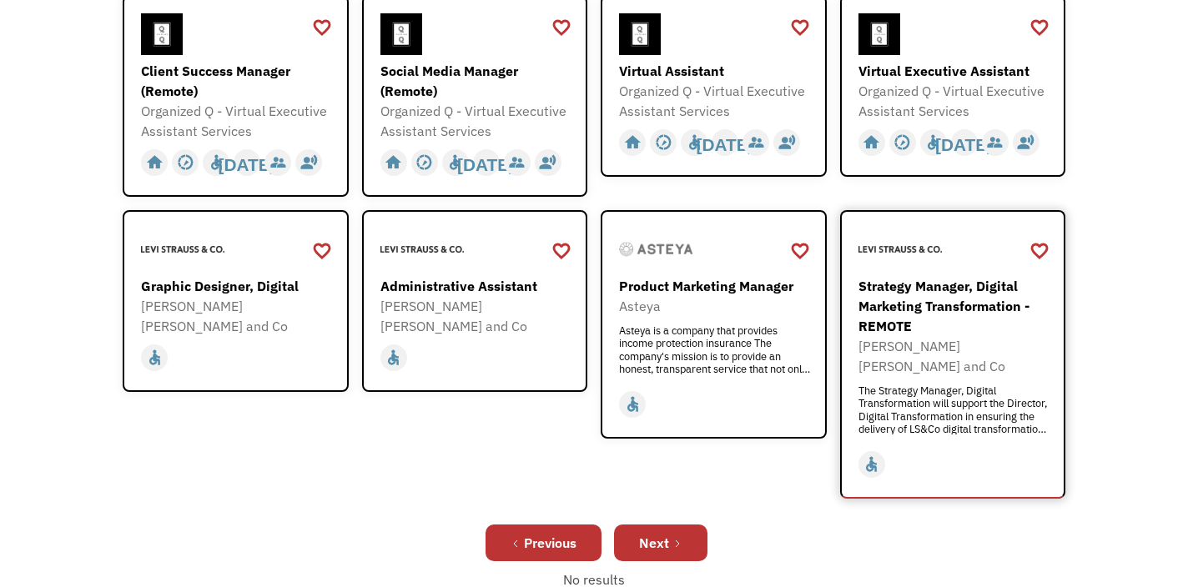
scroll to position [509, 0]
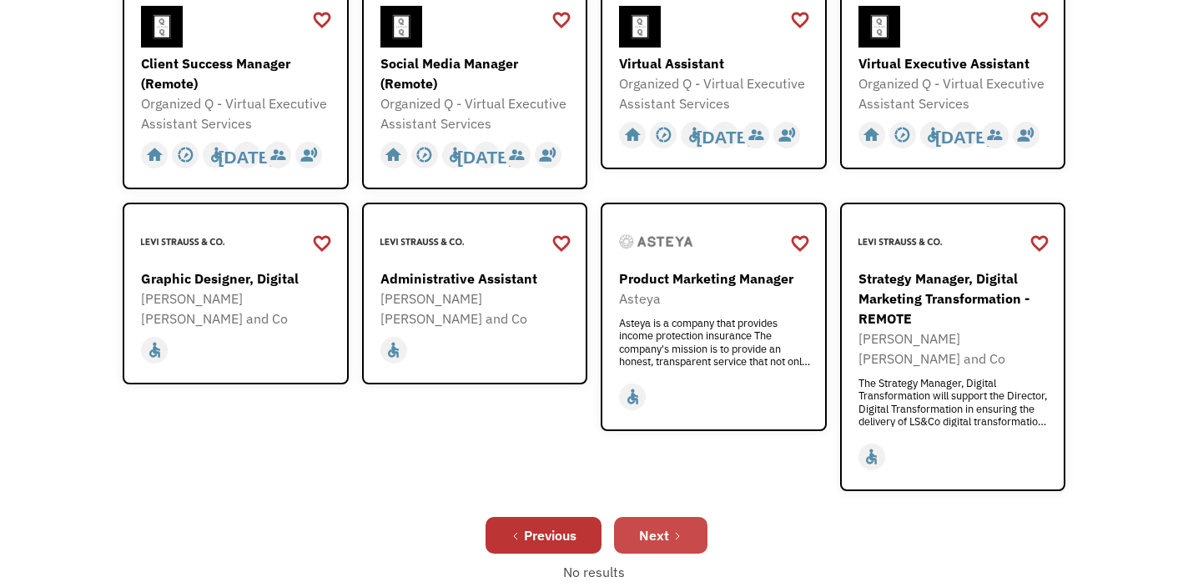
click at [652, 526] on div "Next" at bounding box center [654, 536] width 30 height 20
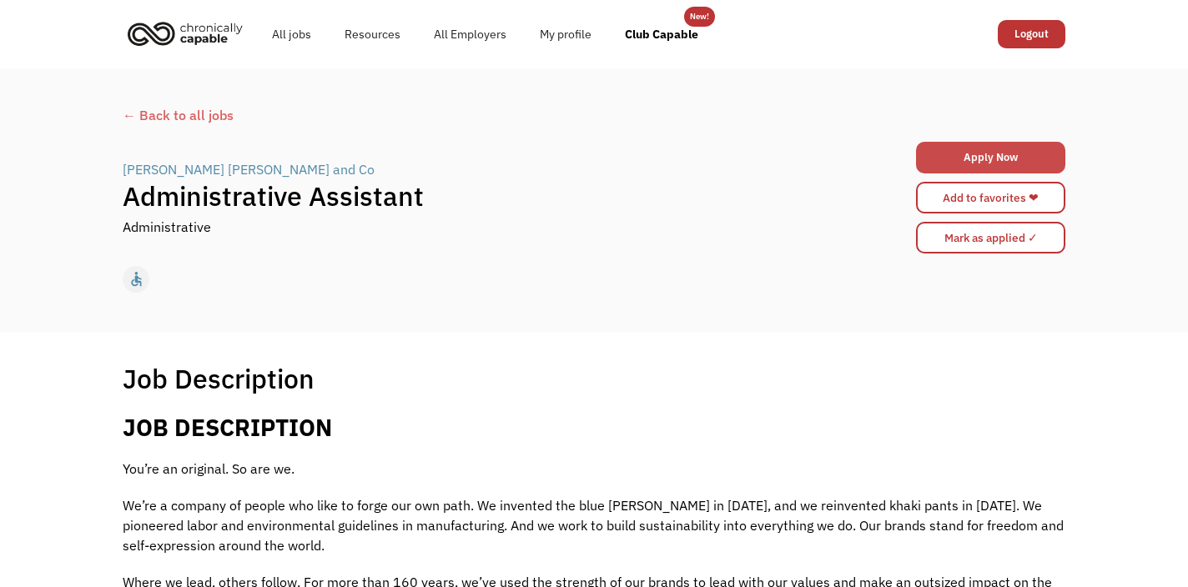
click at [979, 151] on link "Apply Now" at bounding box center [990, 158] width 149 height 32
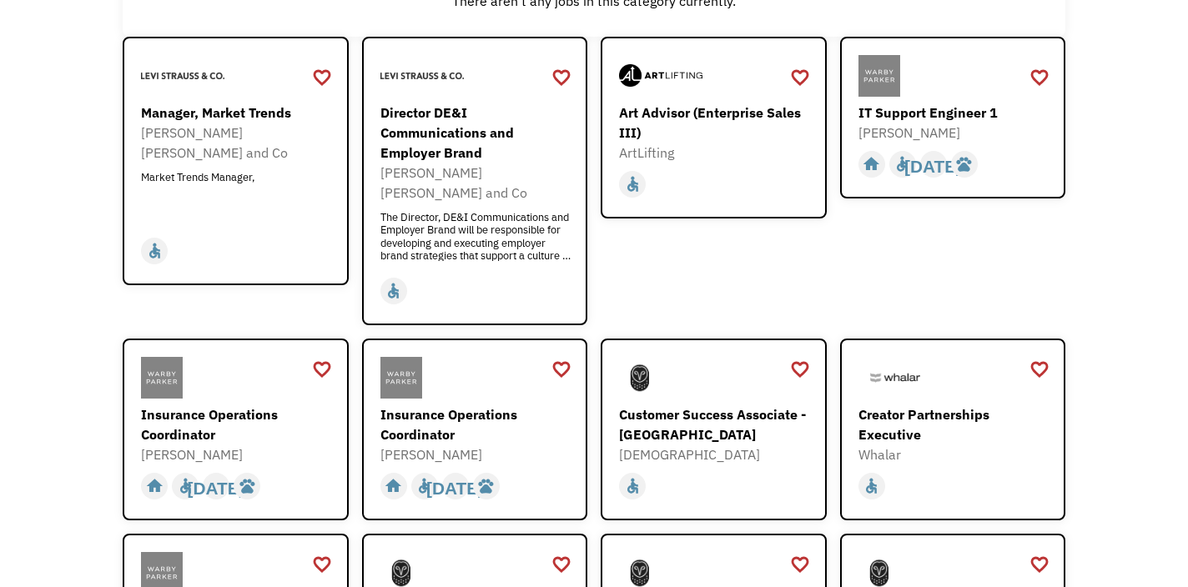
scroll to position [254, 0]
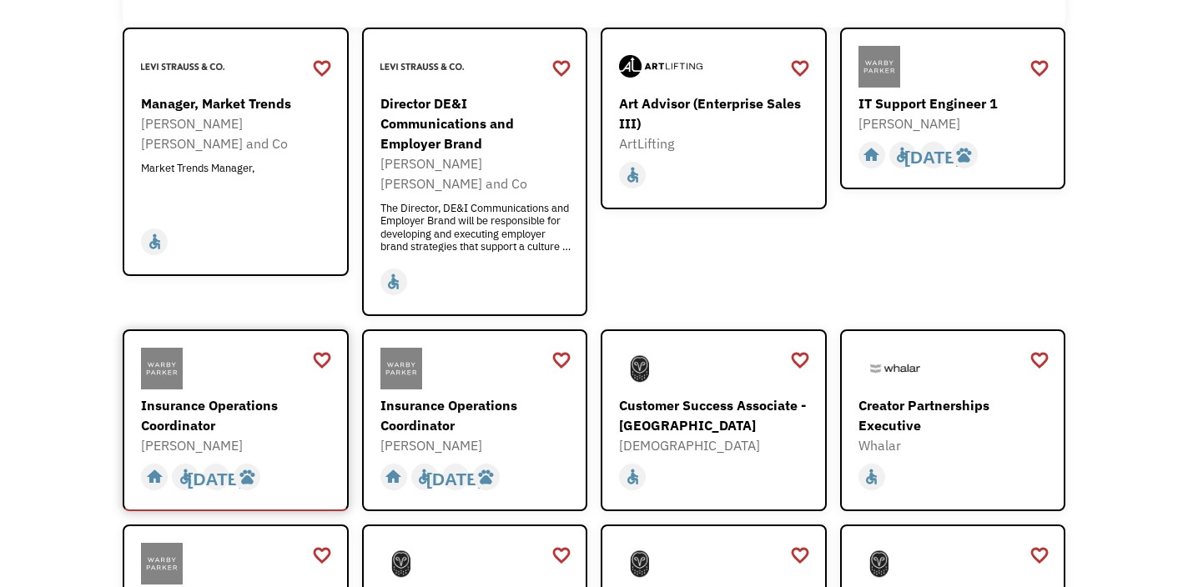
click at [245, 368] on div at bounding box center [238, 369] width 194 height 42
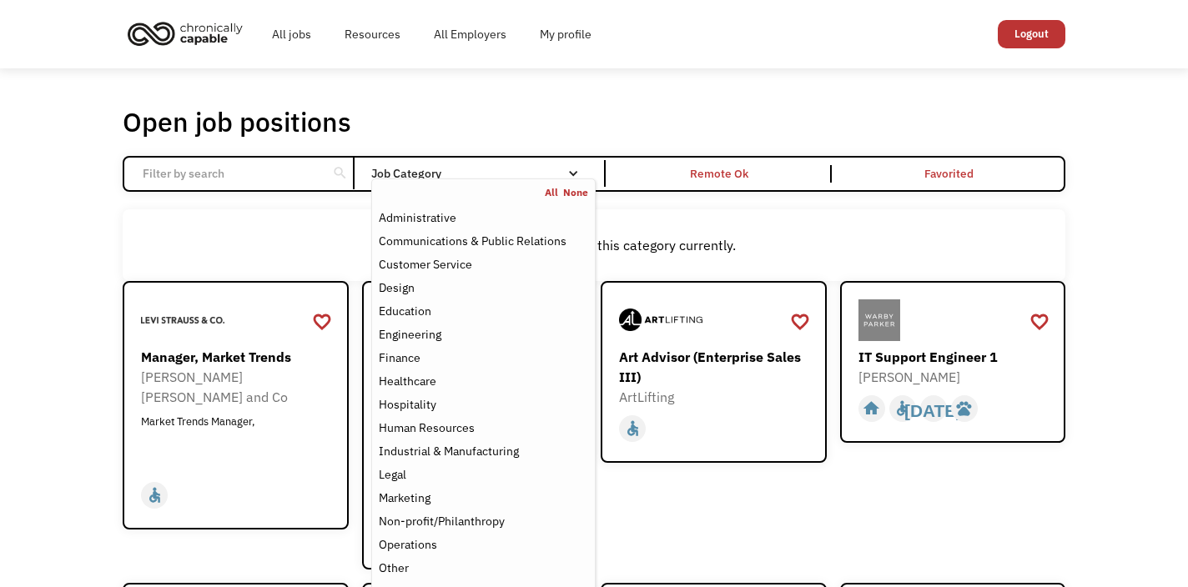
click at [413, 178] on div "Job Category" at bounding box center [483, 174] width 224 height 12
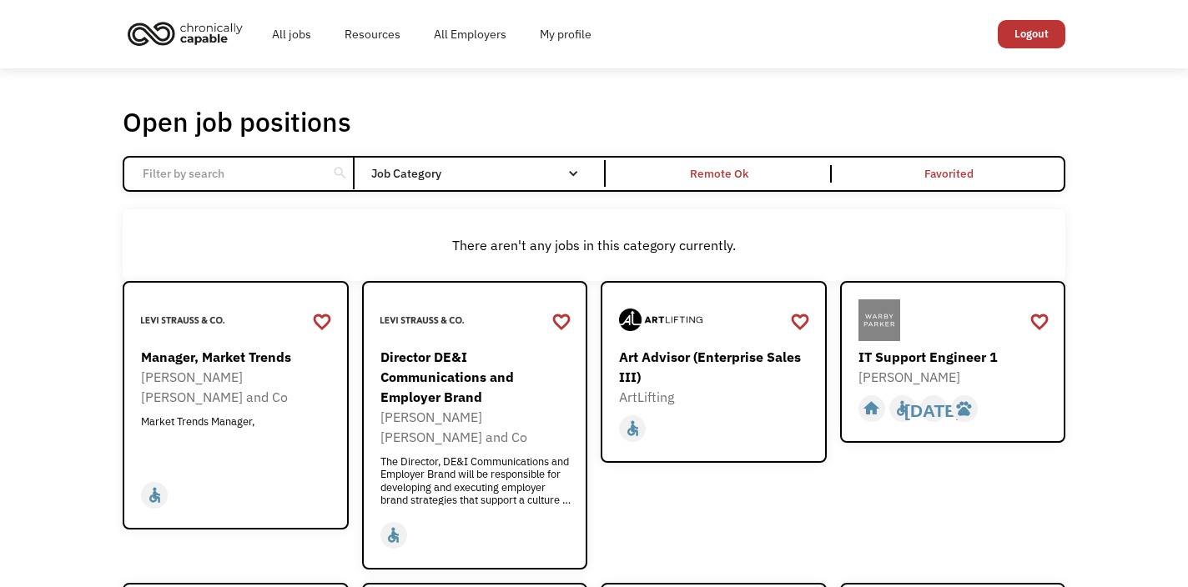
click at [413, 178] on div "Job Category" at bounding box center [483, 174] width 224 height 12
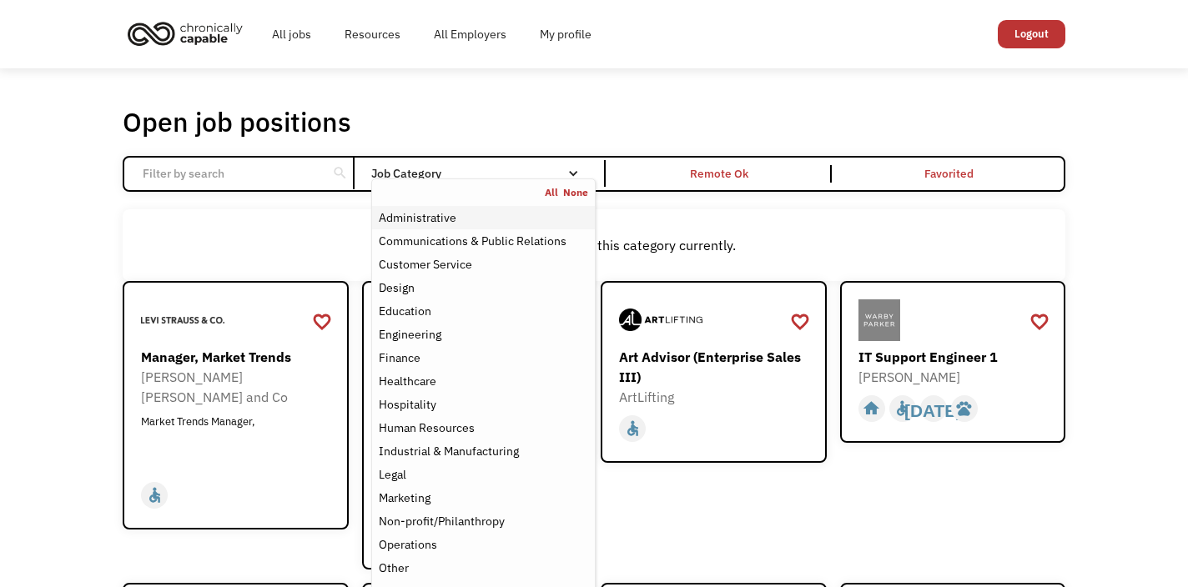
click at [403, 222] on div "Administrative" at bounding box center [418, 218] width 78 height 20
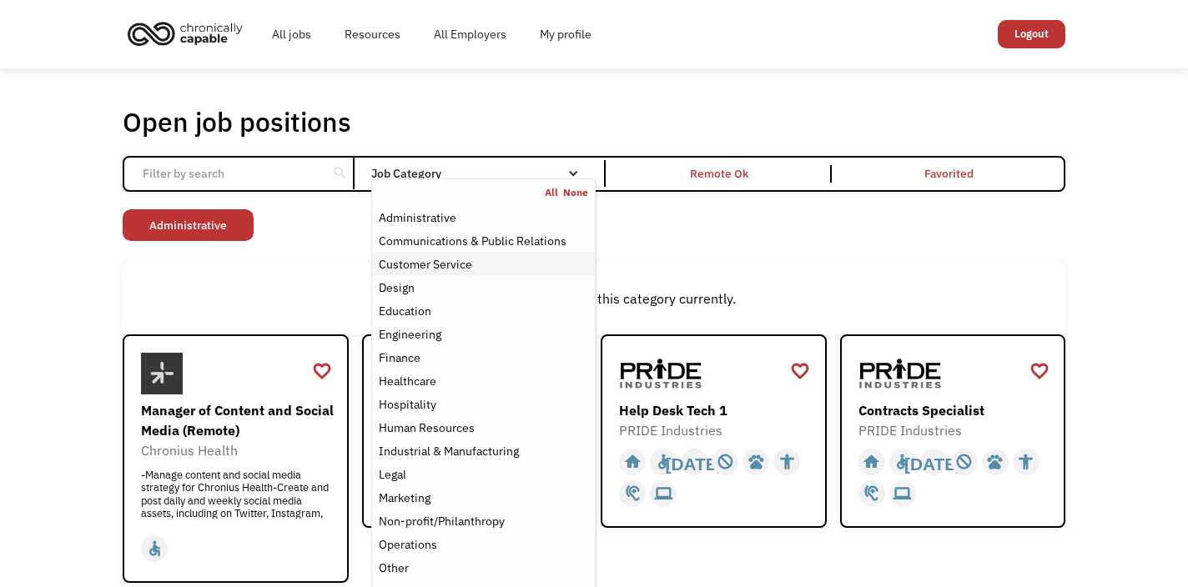
click at [433, 268] on div "Customer Service" at bounding box center [425, 264] width 93 height 20
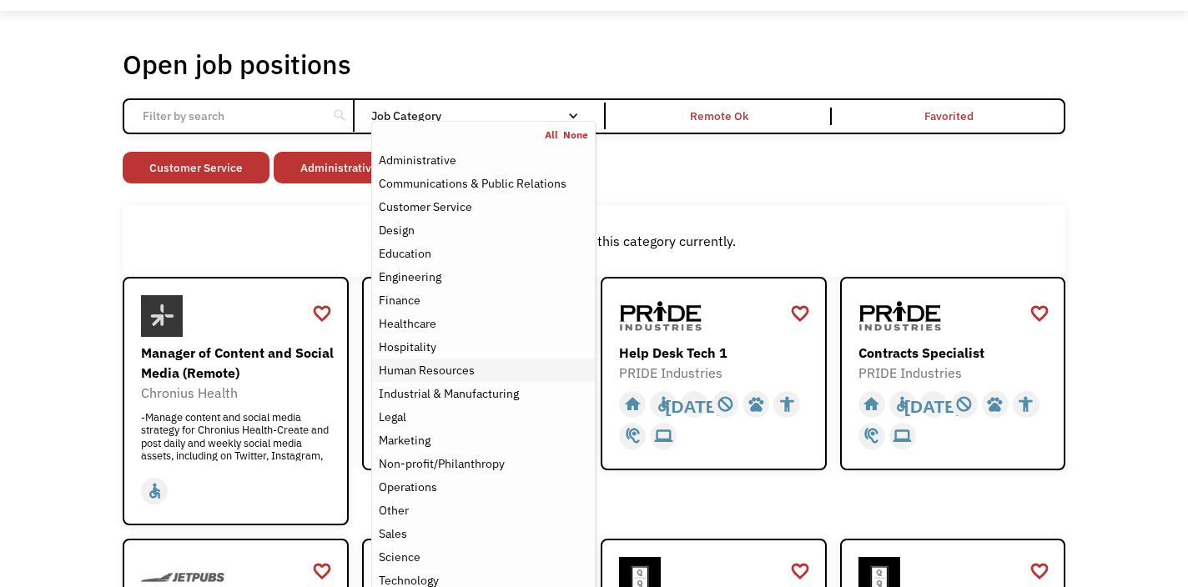
scroll to position [69, 0]
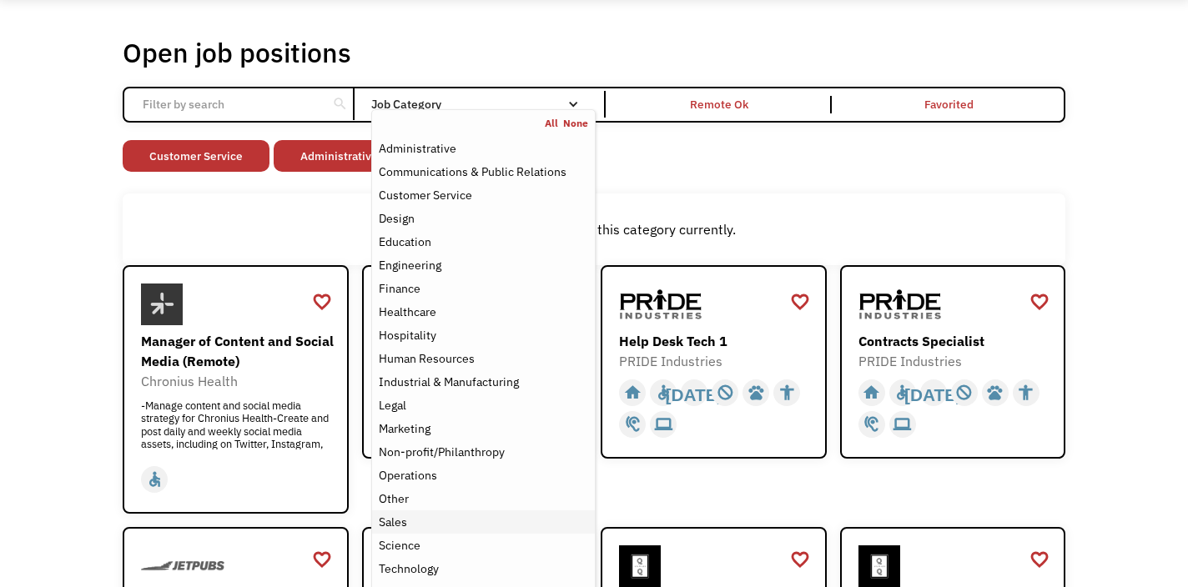
click at [398, 516] on div "Sales" at bounding box center [393, 522] width 28 height 20
click at [399, 496] on div "Other" at bounding box center [394, 499] width 30 height 20
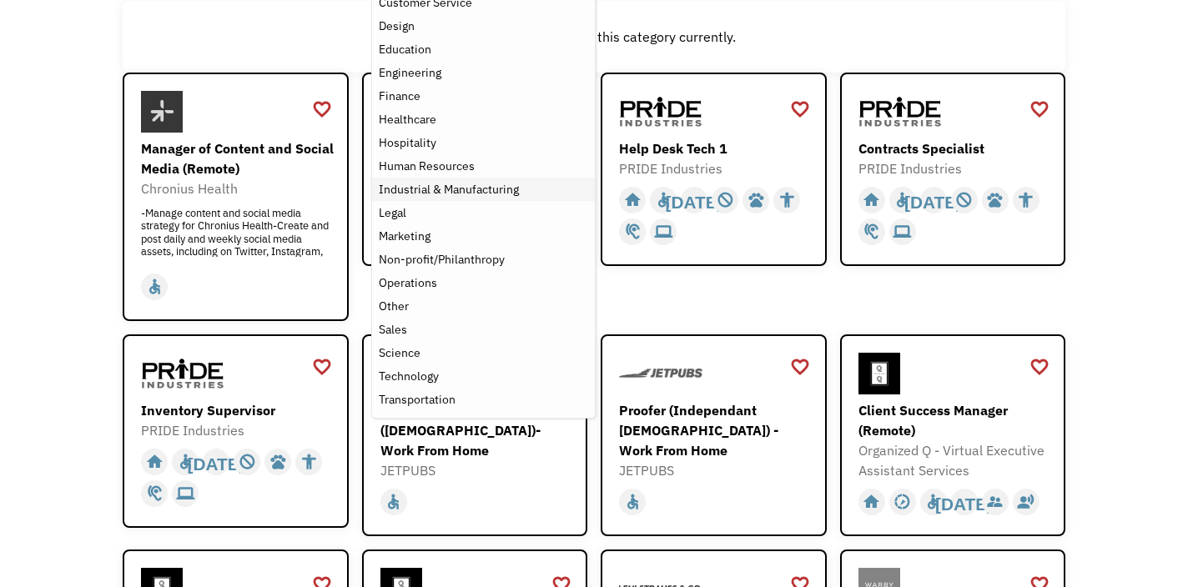
scroll to position [269, 0]
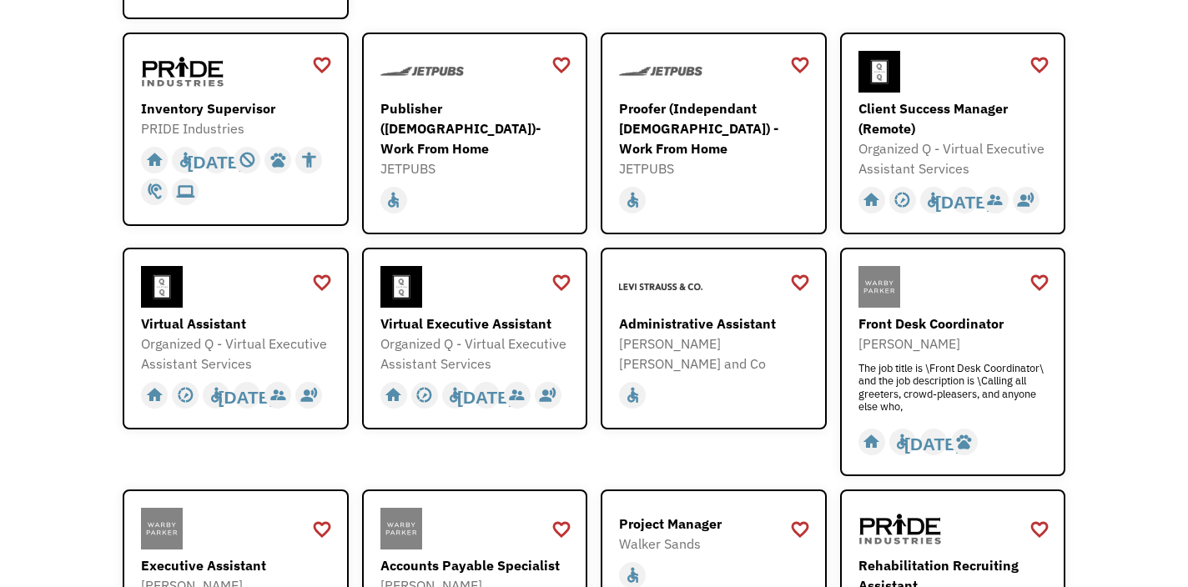
scroll to position [590, 0]
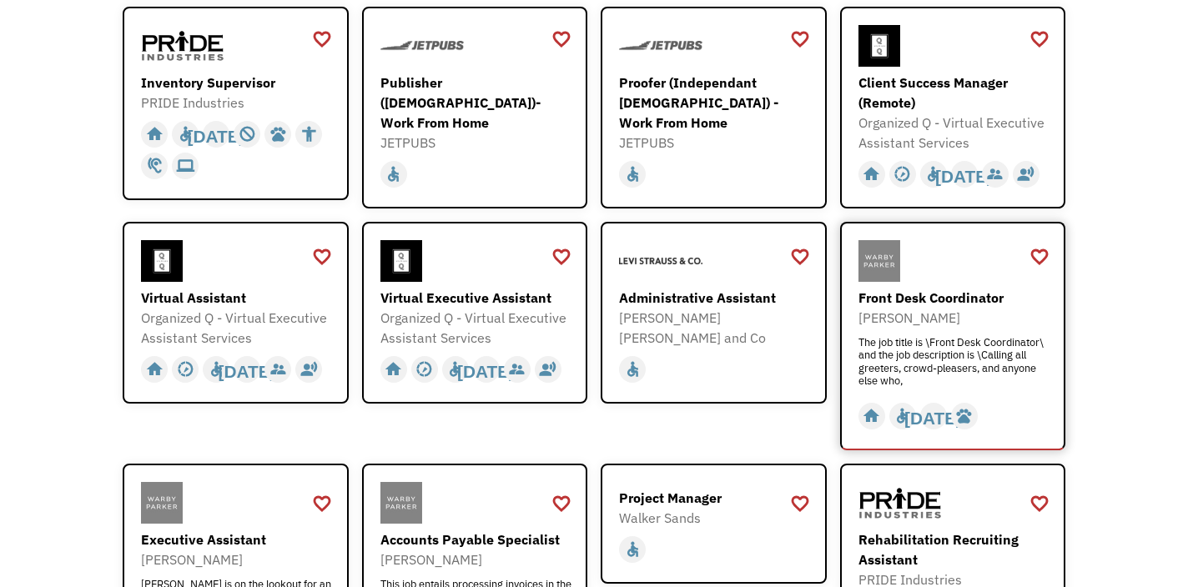
click at [934, 355] on div "The job title is \Front Desk Coordinator\ and the job description is \Calling a…" at bounding box center [955, 361] width 194 height 50
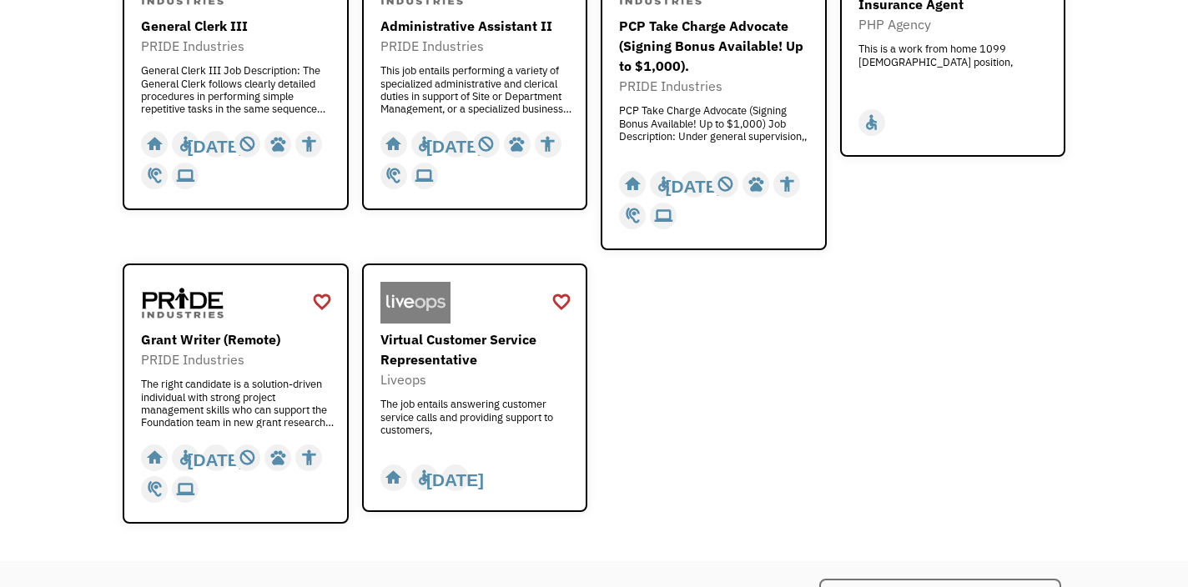
scroll to position [1407, 0]
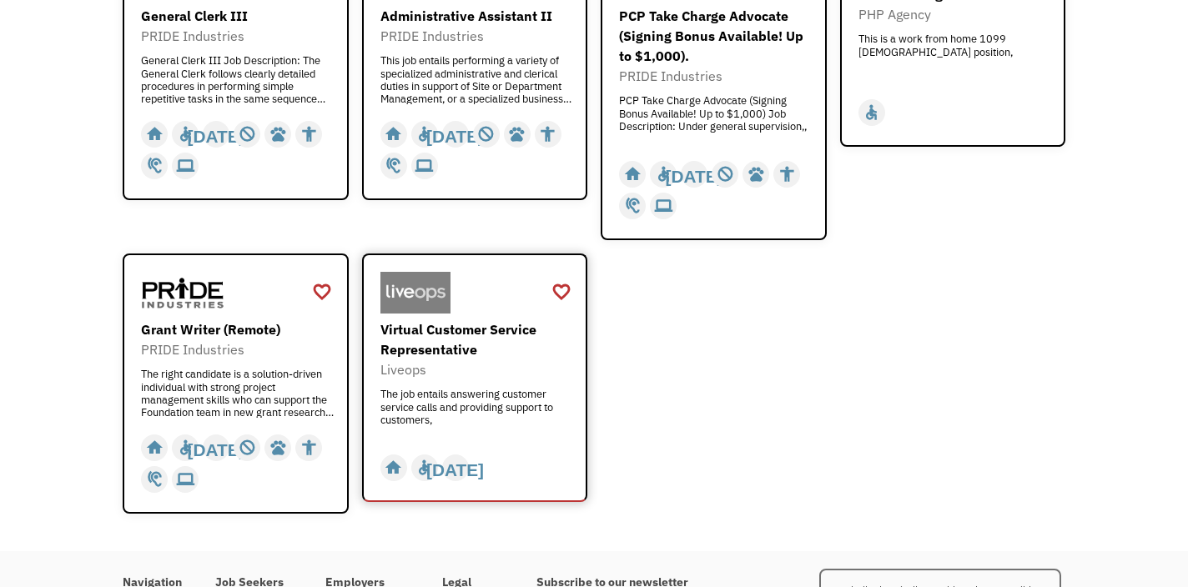
click at [452, 336] on div "Virtual Customer Service Representative" at bounding box center [477, 340] width 194 height 40
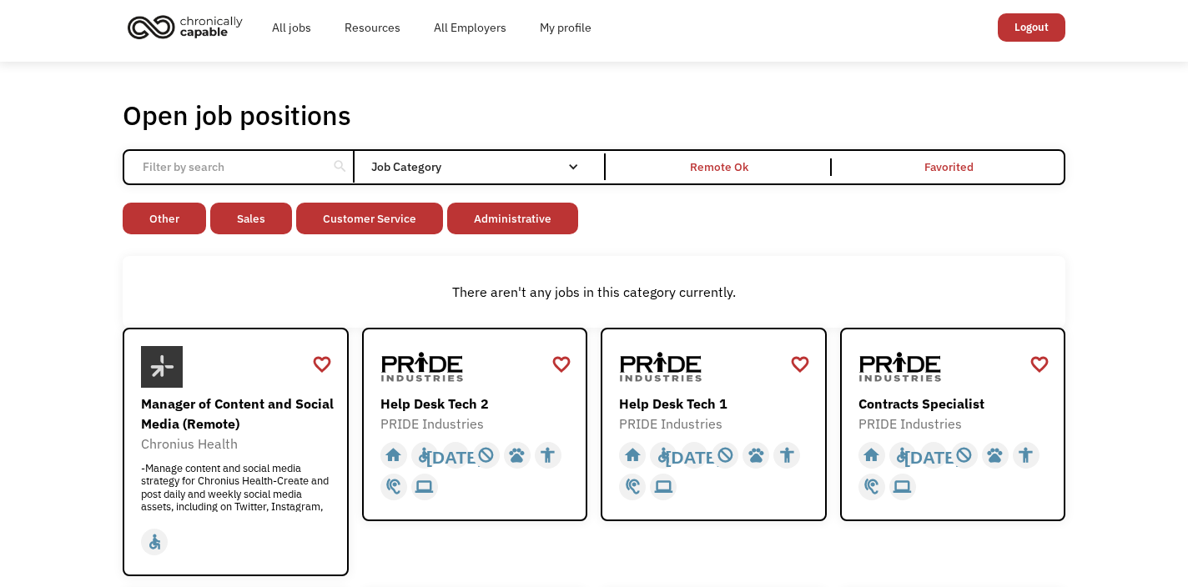
scroll to position [0, 0]
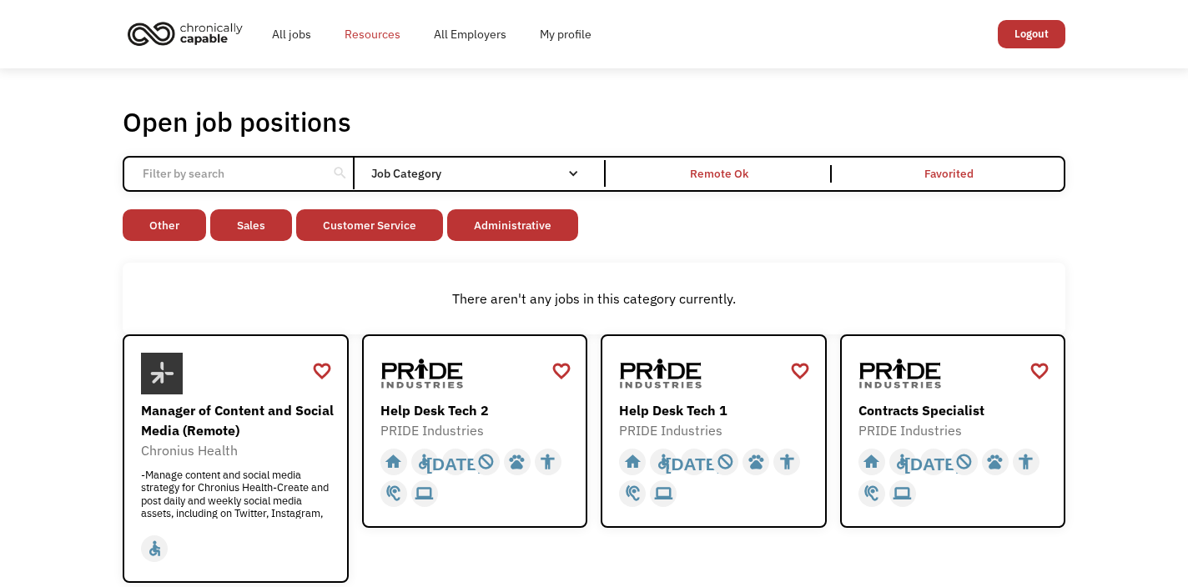
click at [374, 38] on link "Resources" at bounding box center [372, 34] width 89 height 53
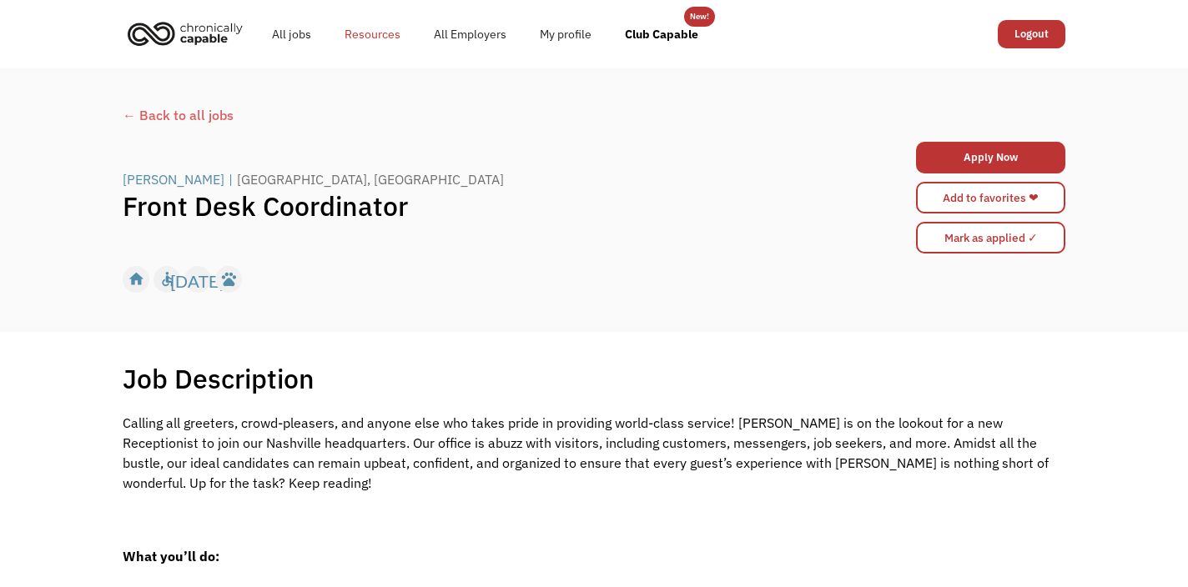
click at [377, 33] on link "Resources" at bounding box center [372, 34] width 89 height 53
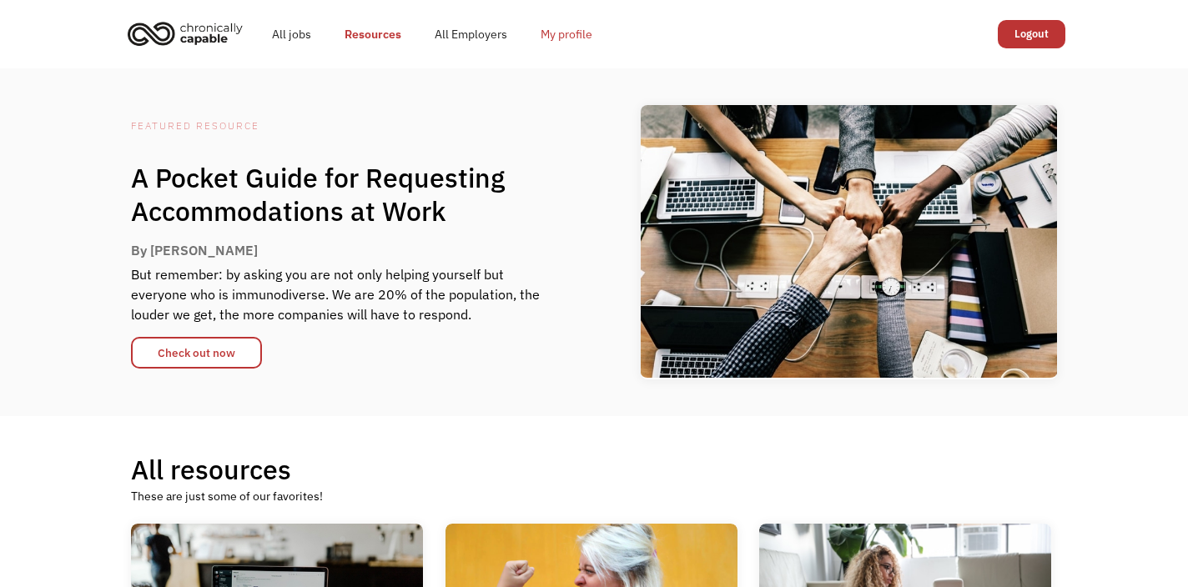
click at [571, 38] on link "My profile" at bounding box center [566, 34] width 85 height 53
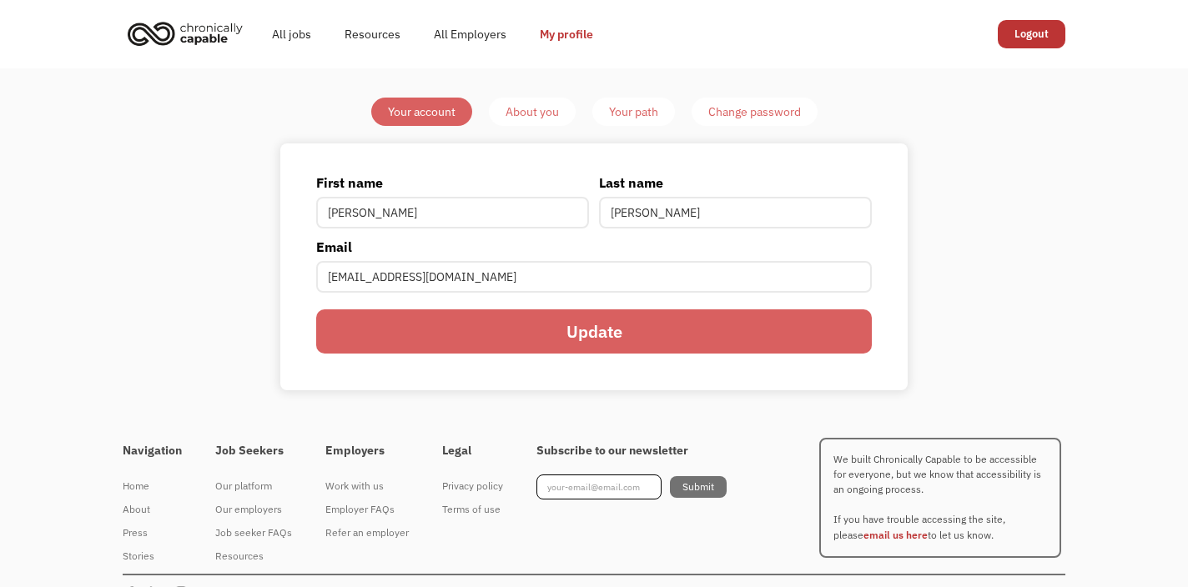
click at [1045, 28] on link "Logout" at bounding box center [1032, 34] width 68 height 28
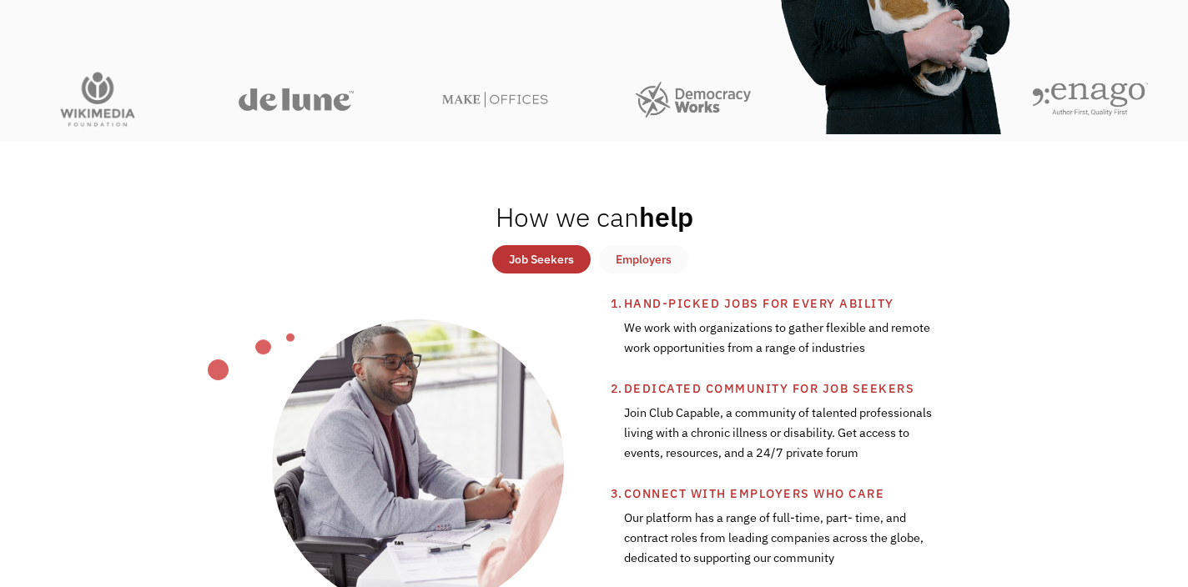
scroll to position [419, 0]
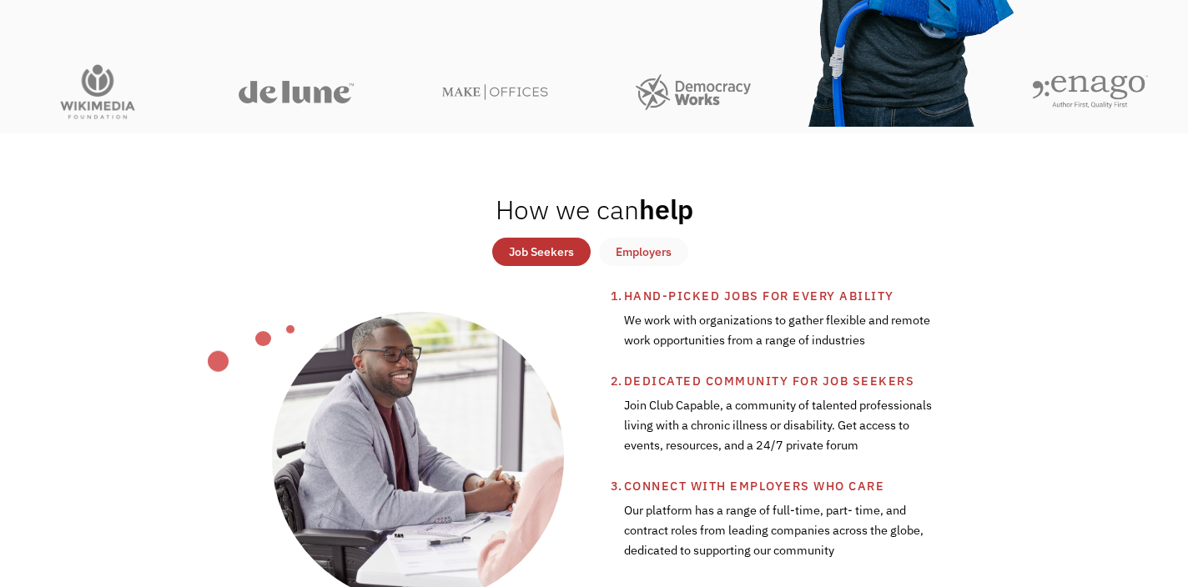
click at [540, 257] on div "Job Seekers" at bounding box center [541, 252] width 65 height 20
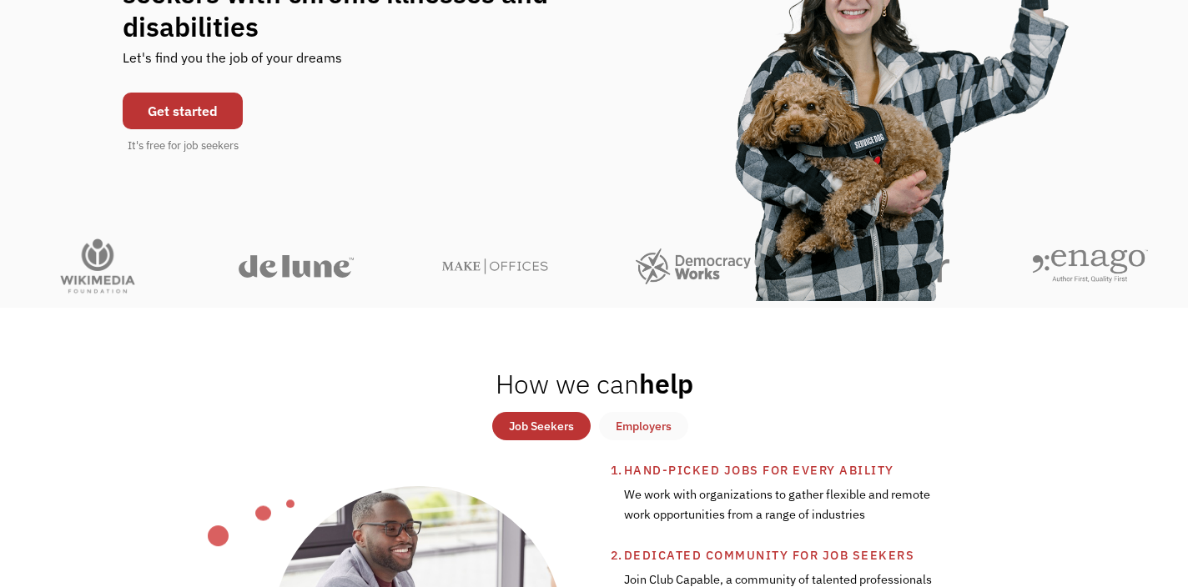
scroll to position [0, 0]
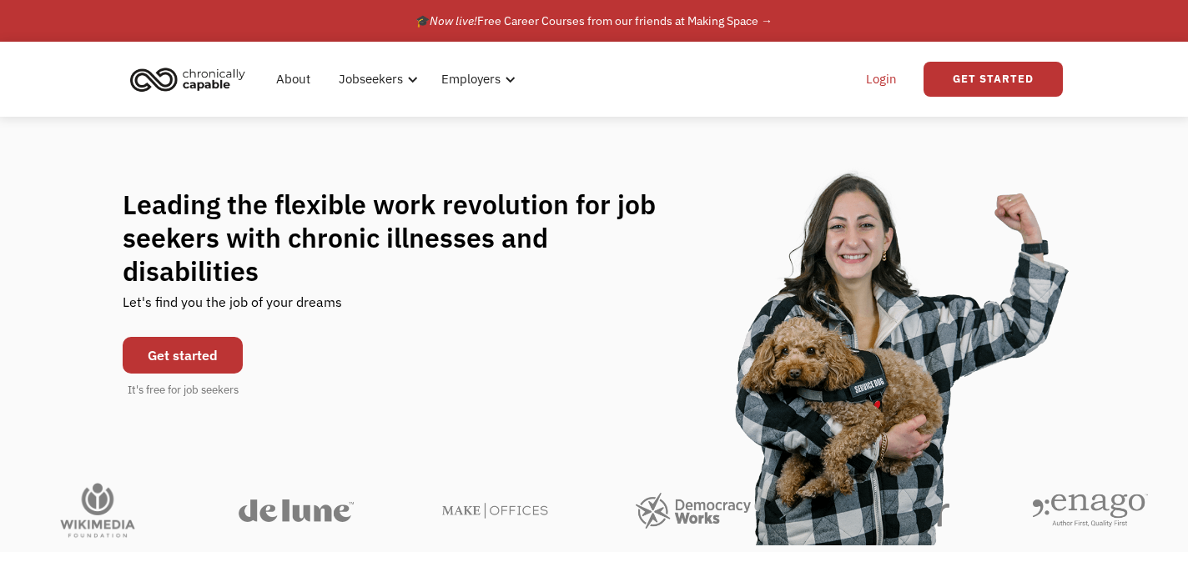
click at [883, 78] on link "Login" at bounding box center [881, 79] width 51 height 53
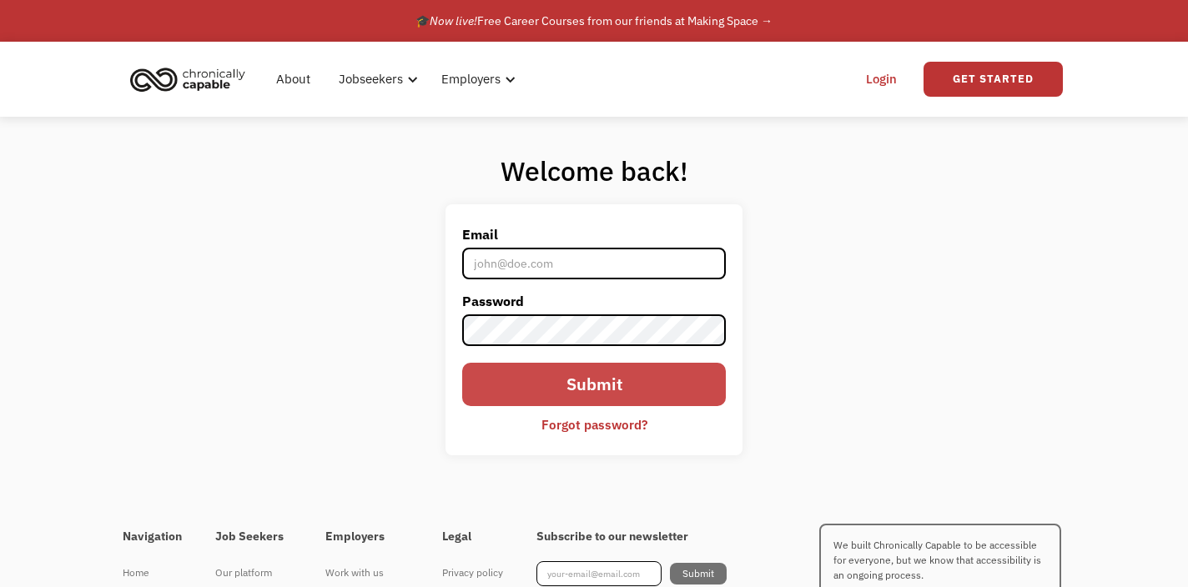
type input "laniesue0901@yahoo.com"
click at [522, 397] on input "Submit" at bounding box center [594, 384] width 264 height 43
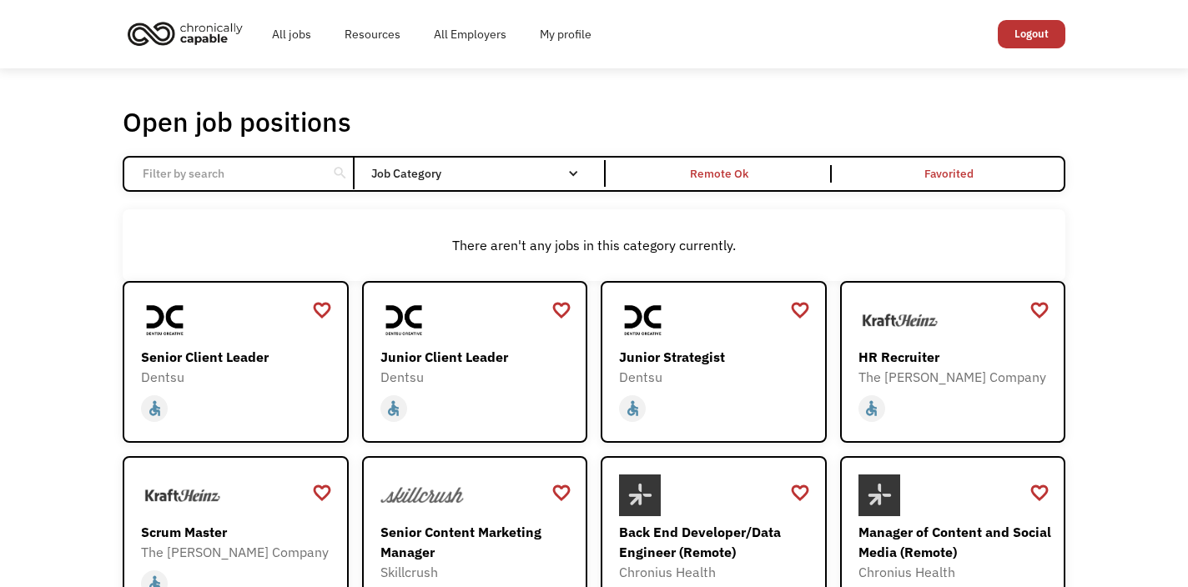
click at [522, 397] on div "home slow_motion_video accessible today not_interested supervisor_account recor…" at bounding box center [477, 409] width 194 height 32
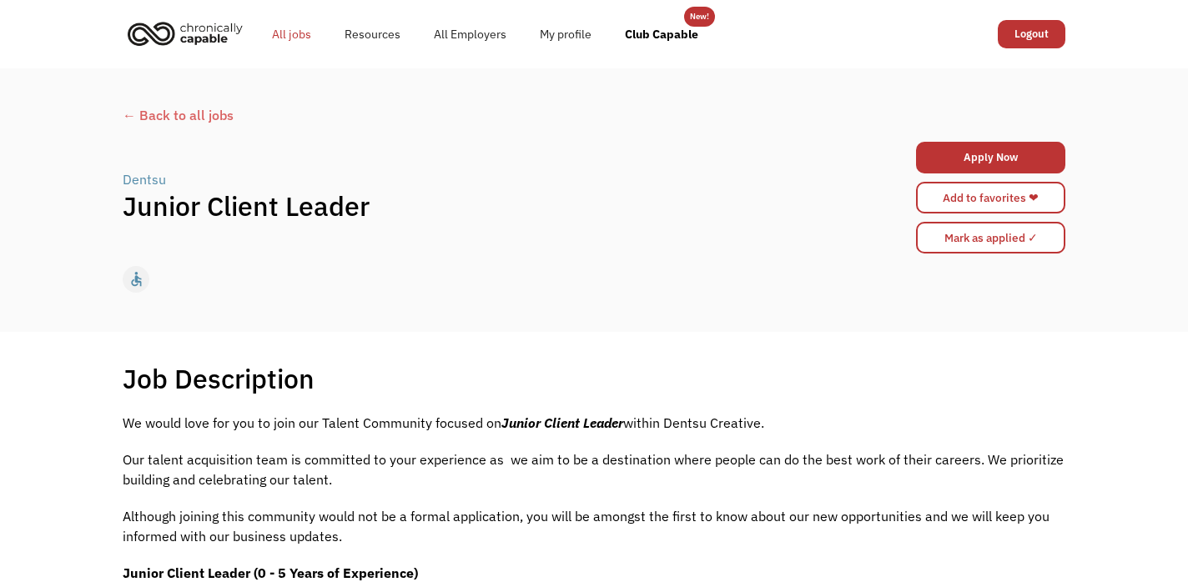
click at [279, 31] on link "All jobs" at bounding box center [291, 34] width 73 height 53
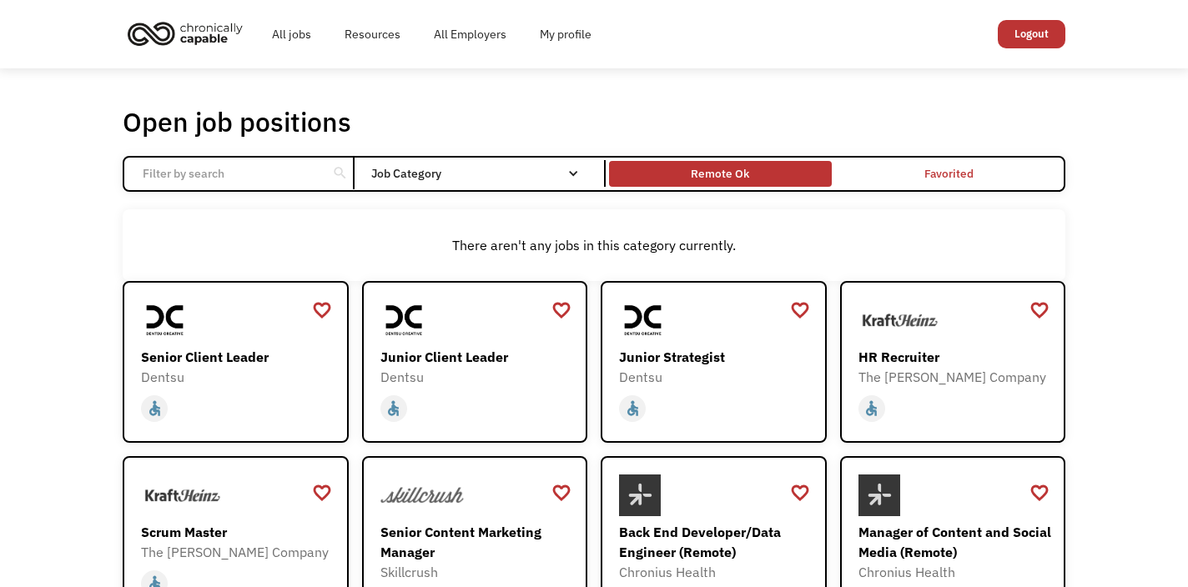
click at [727, 179] on div "Remote Ok" at bounding box center [720, 174] width 58 height 20
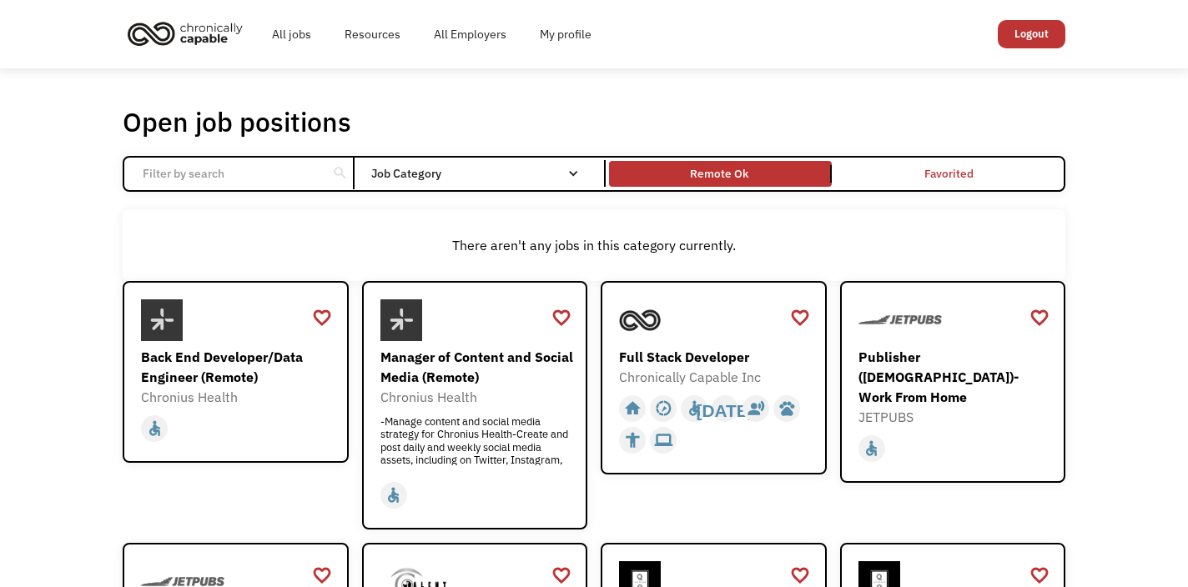
click at [197, 172] on input "Email Form" at bounding box center [226, 174] width 186 height 32
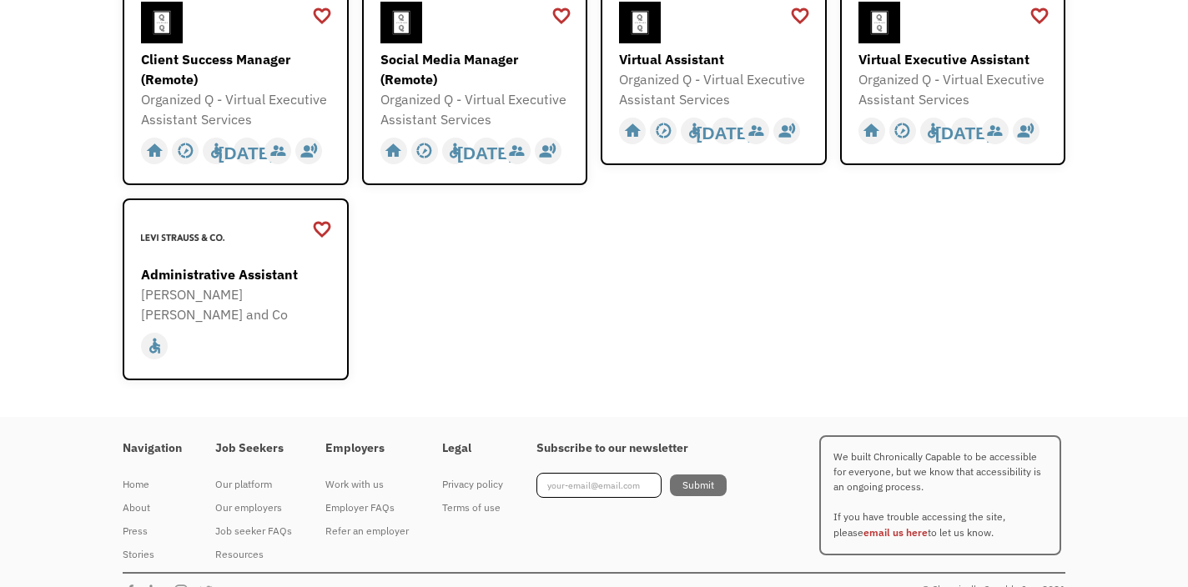
scroll to position [305, 0]
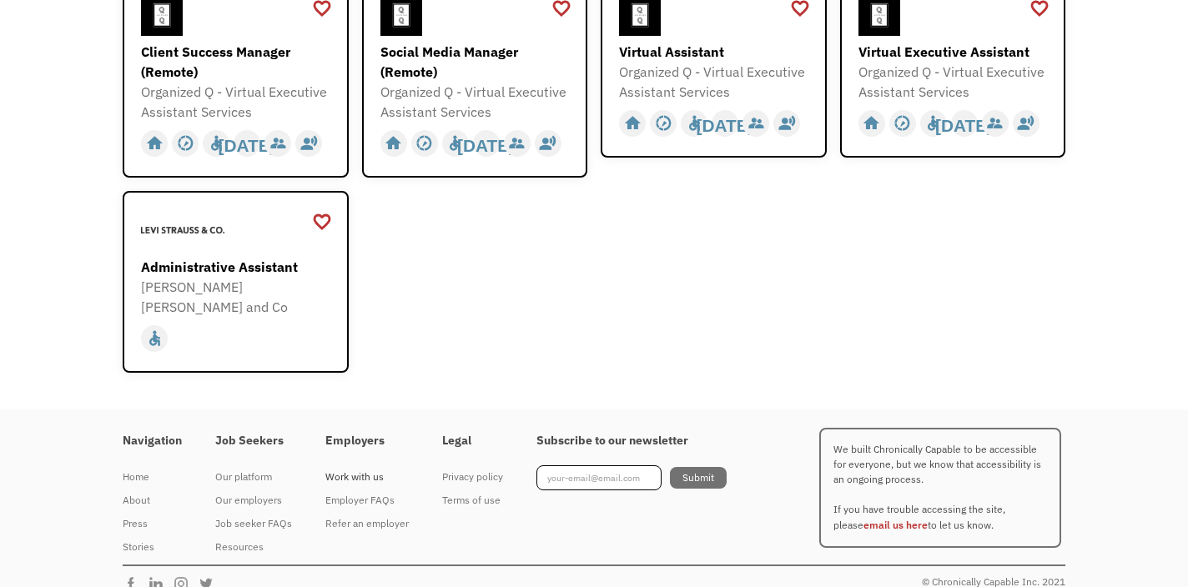
type input "assistant"
click at [353, 467] on div "Work with us" at bounding box center [366, 477] width 83 height 20
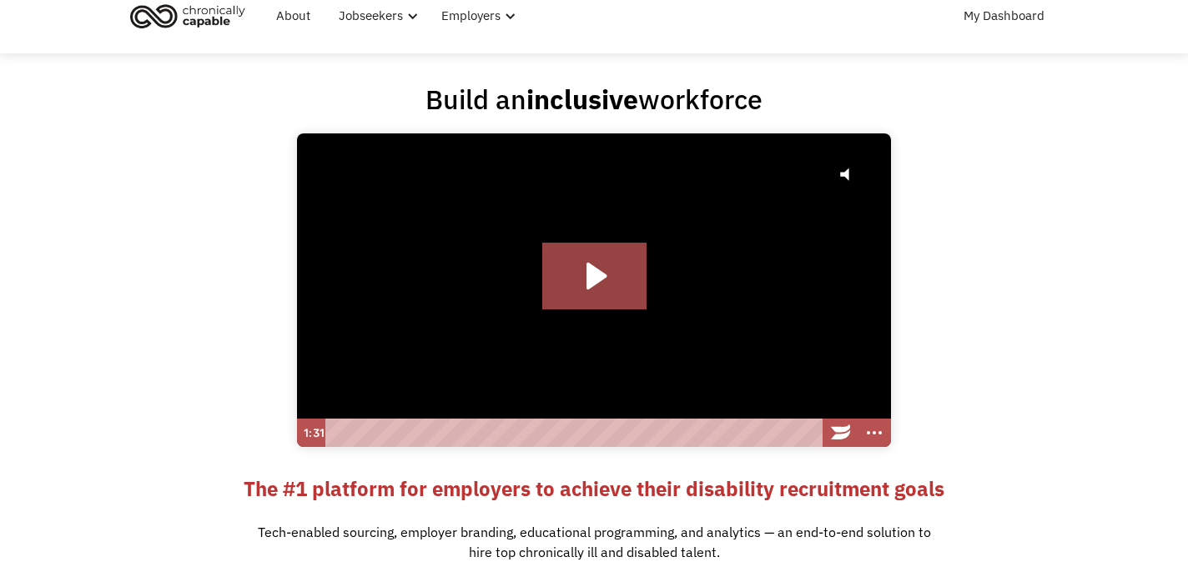
scroll to position [31, 0]
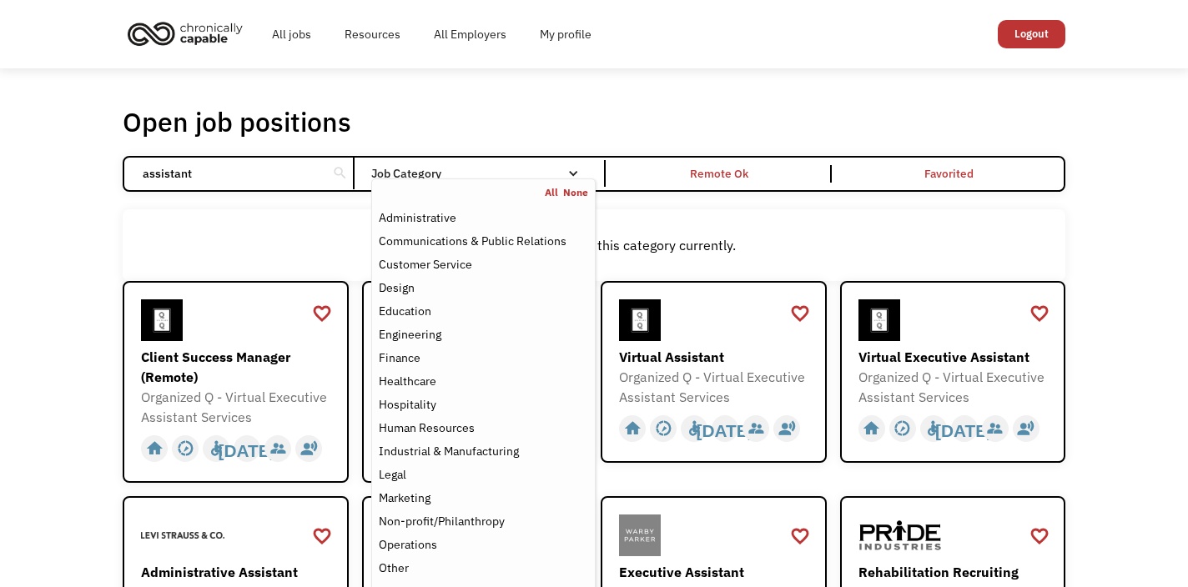
click at [531, 178] on div "Job Category" at bounding box center [483, 174] width 224 height 12
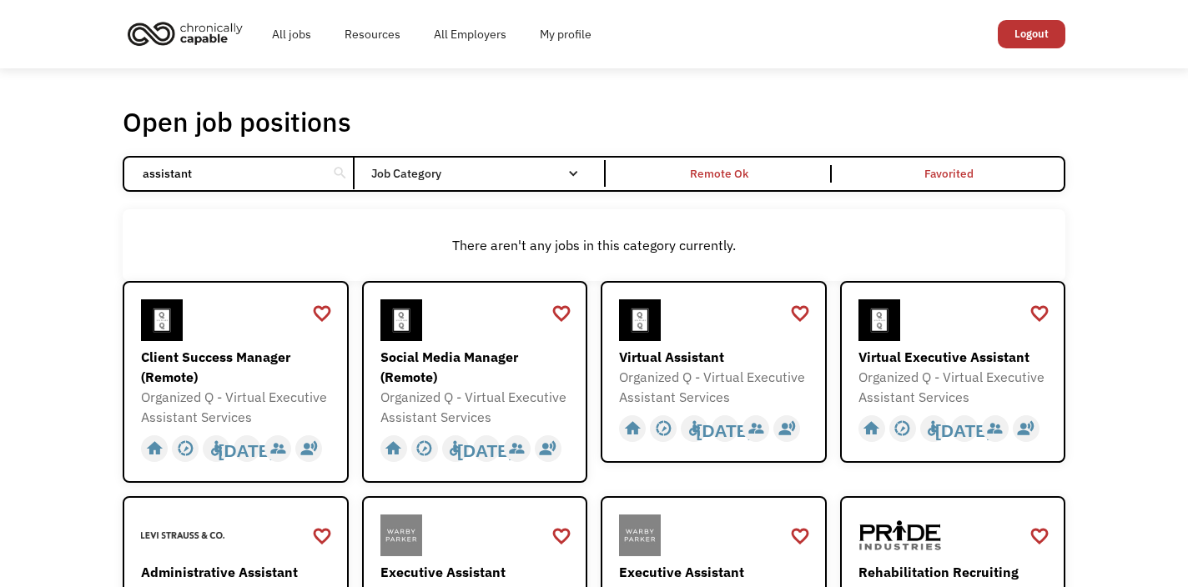
click at [528, 167] on div "Job Category" at bounding box center [483, 173] width 224 height 27
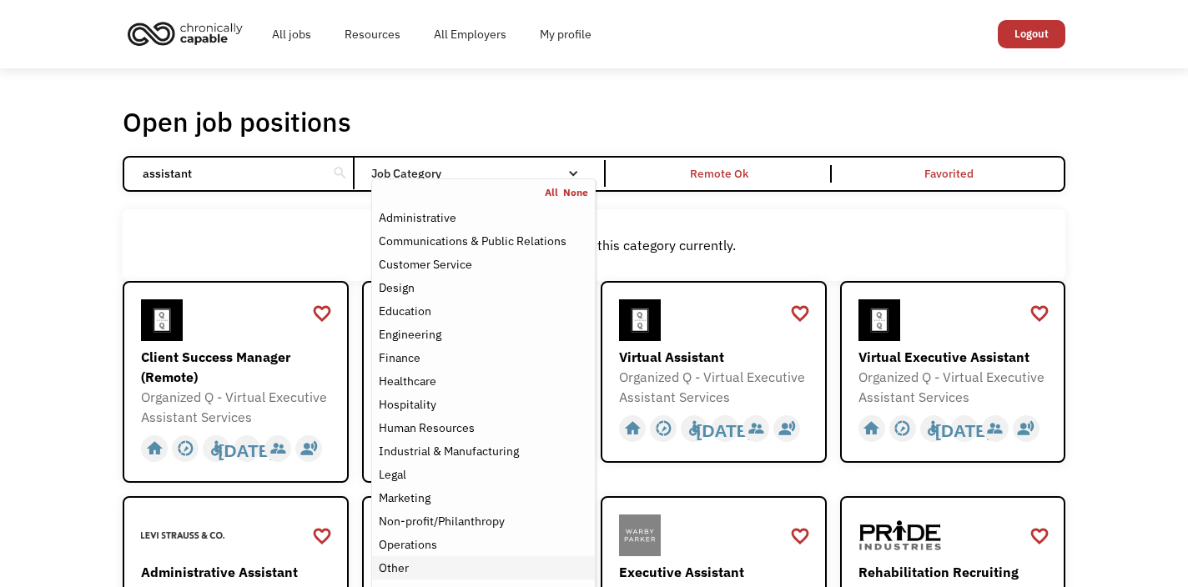
click at [447, 567] on div "Other" at bounding box center [483, 568] width 209 height 20
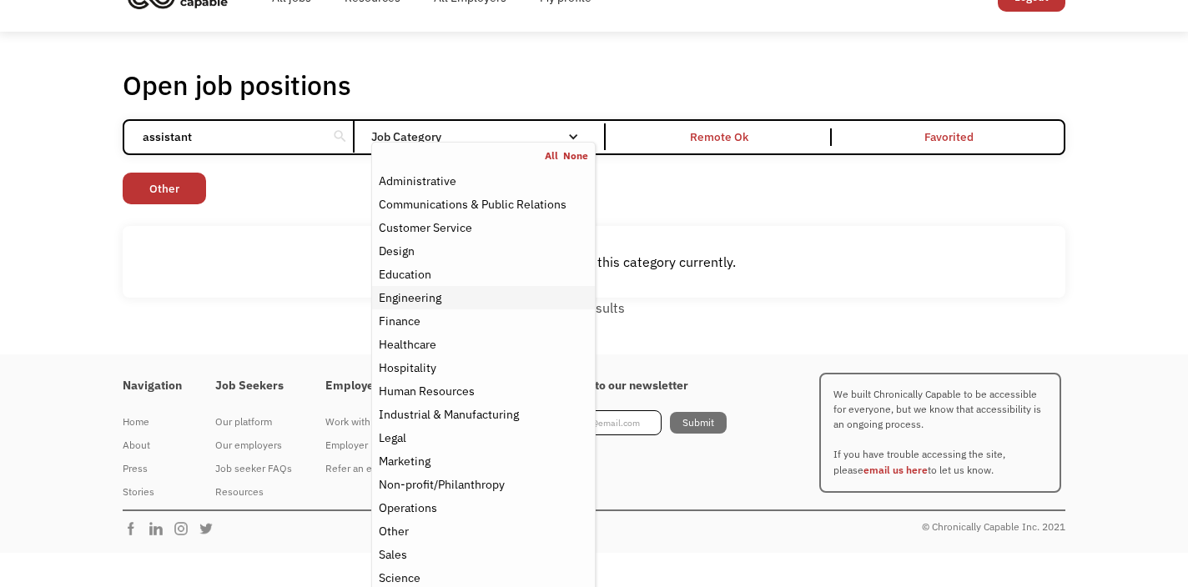
scroll to position [42, 0]
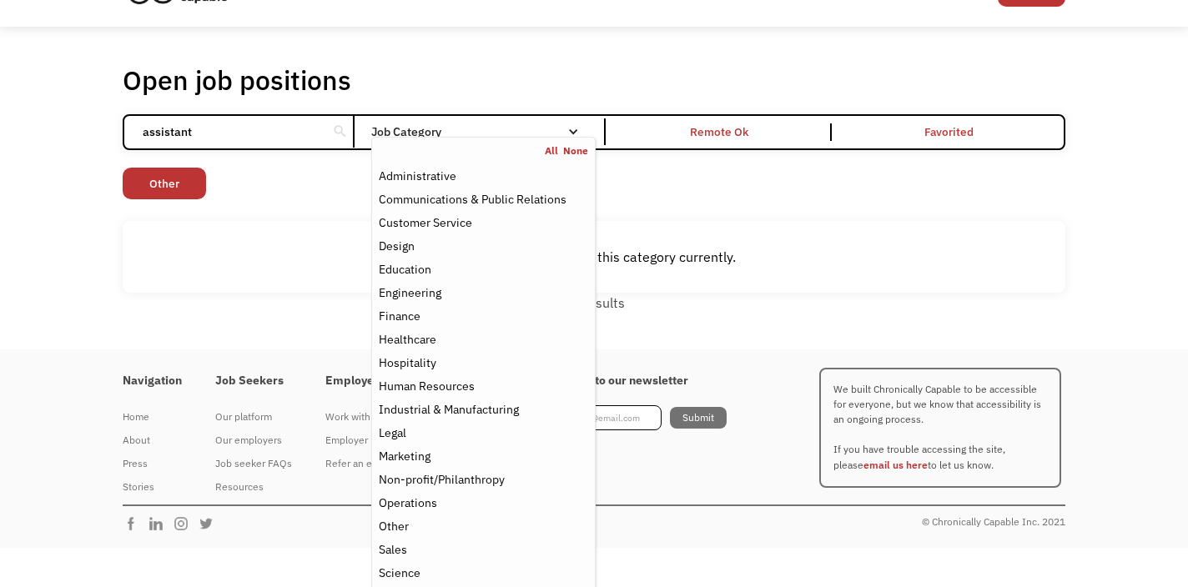
click at [307, 192] on div "Non-profit/Philanthropy Other Transportation Technology Science Sales Operation…" at bounding box center [594, 186] width 943 height 36
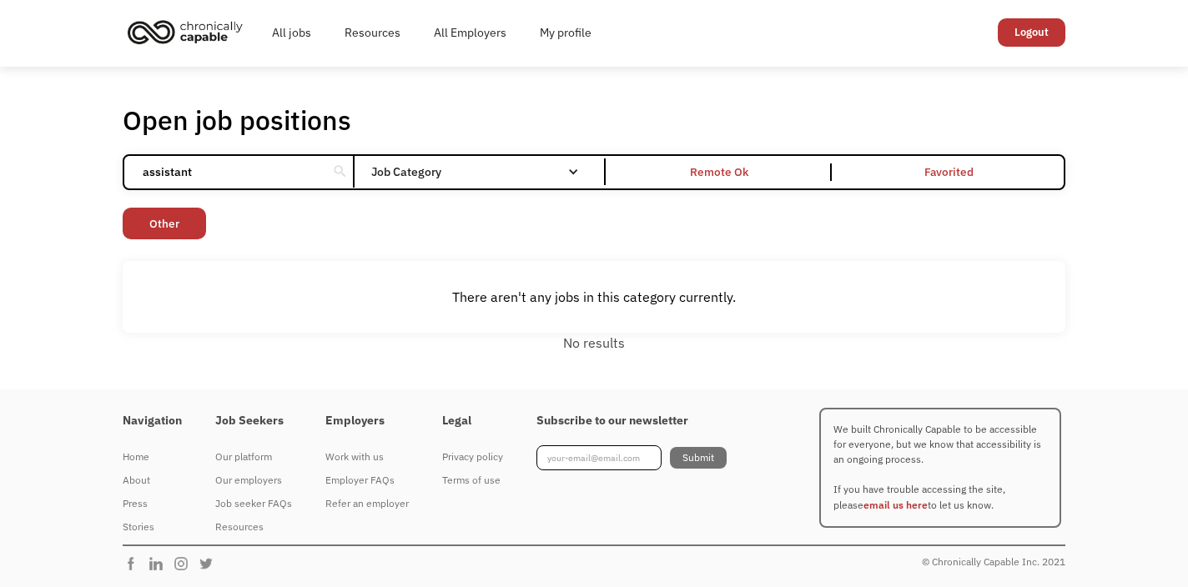
click at [254, 183] on input "assistant" at bounding box center [226, 172] width 186 height 32
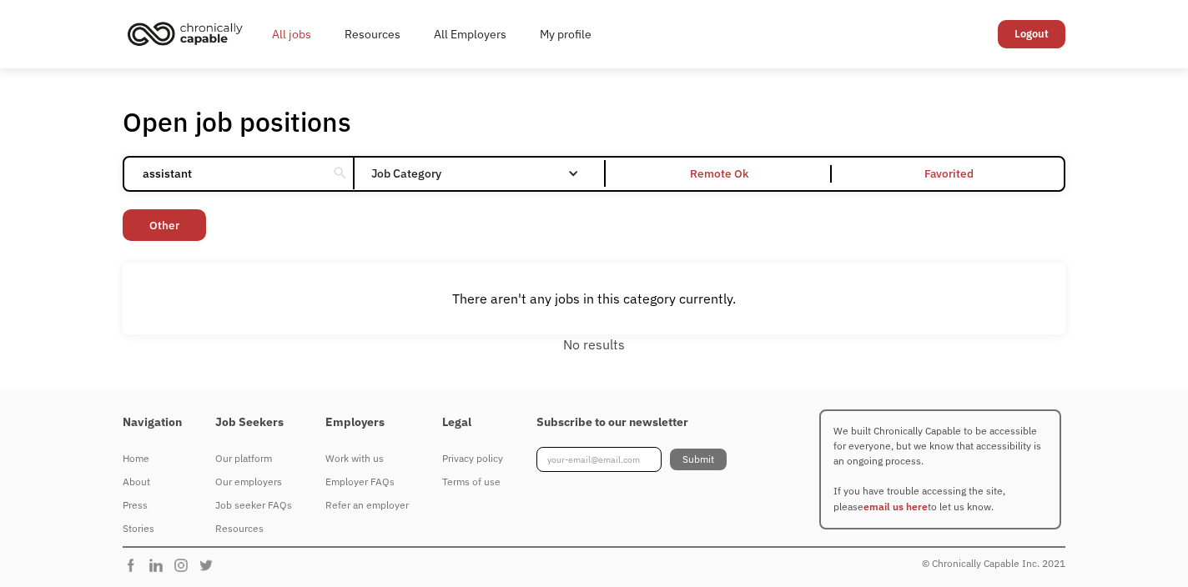
click at [287, 33] on link "All jobs" at bounding box center [291, 34] width 73 height 53
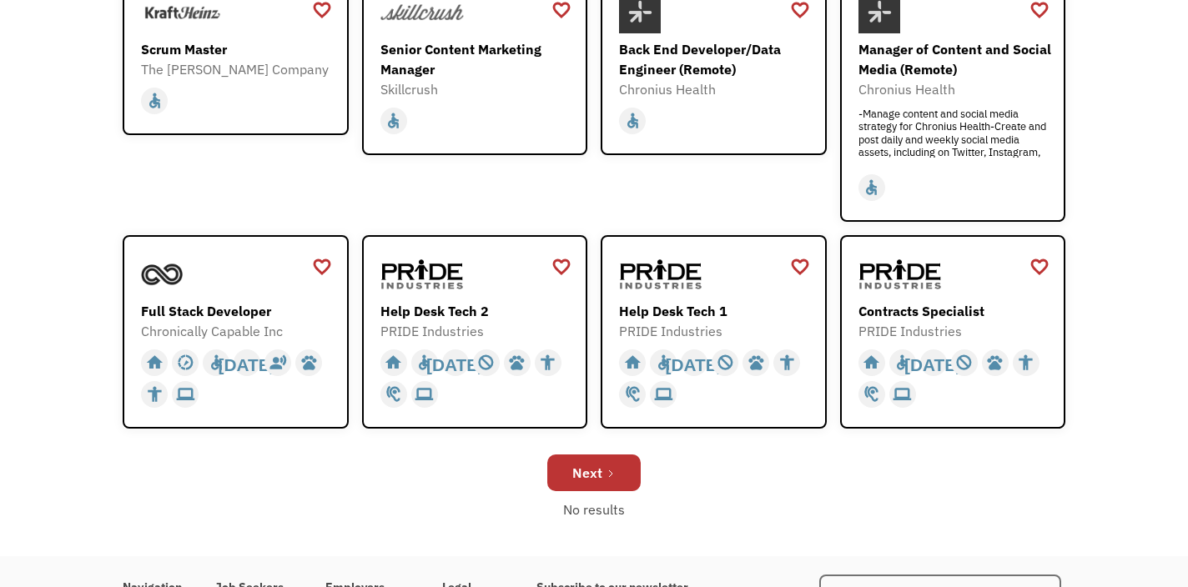
scroll to position [490, 0]
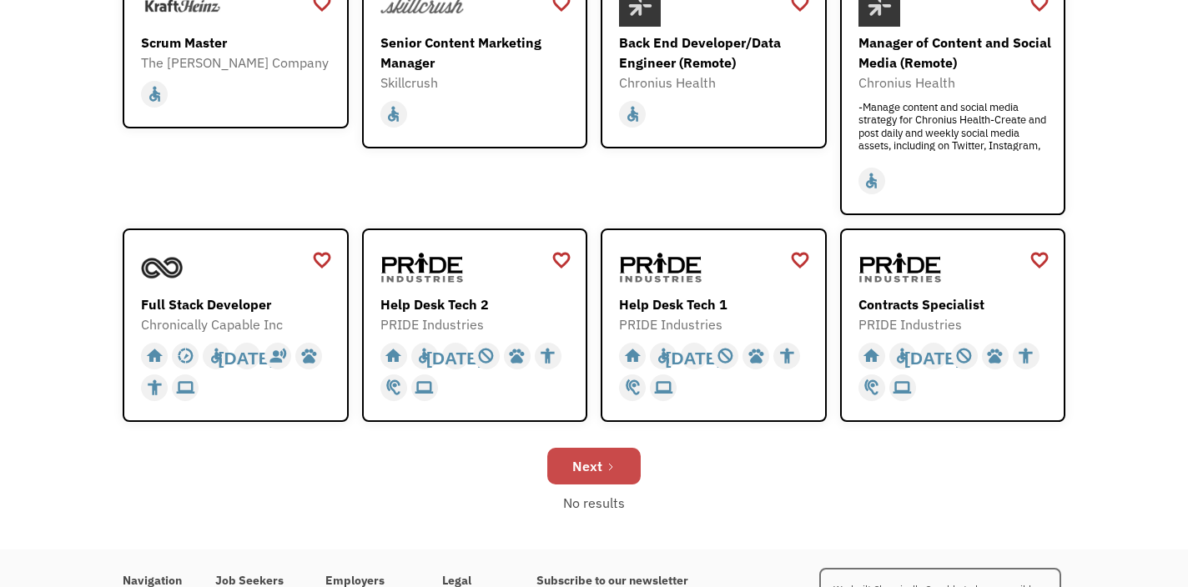
click at [587, 465] on div "Next" at bounding box center [587, 466] width 30 height 20
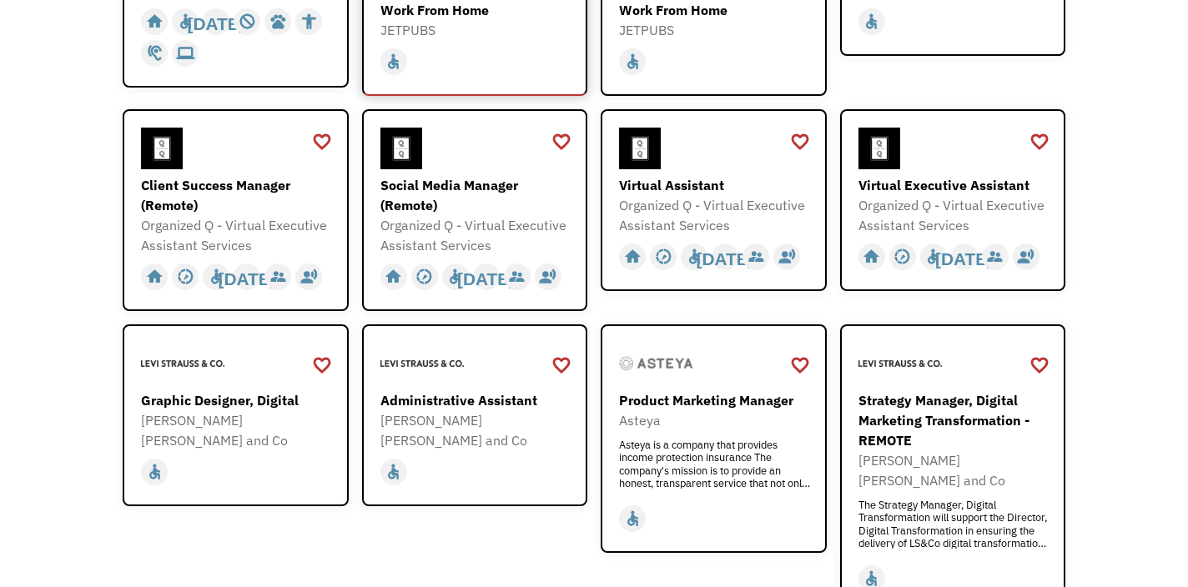
scroll to position [390, 0]
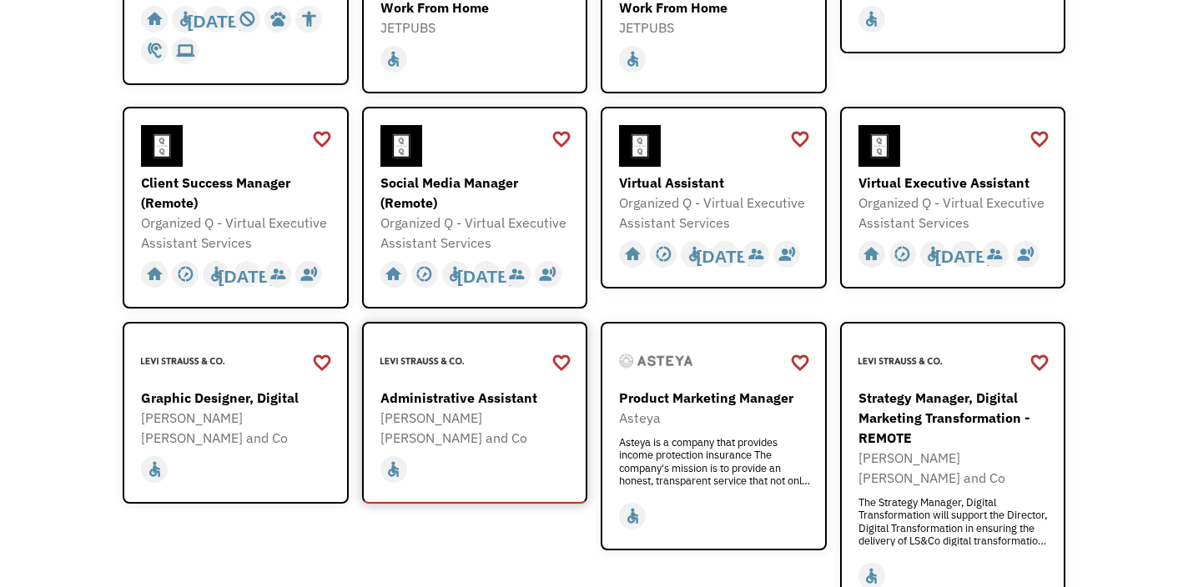
click at [469, 392] on div "Administrative Assistant" at bounding box center [477, 398] width 194 height 20
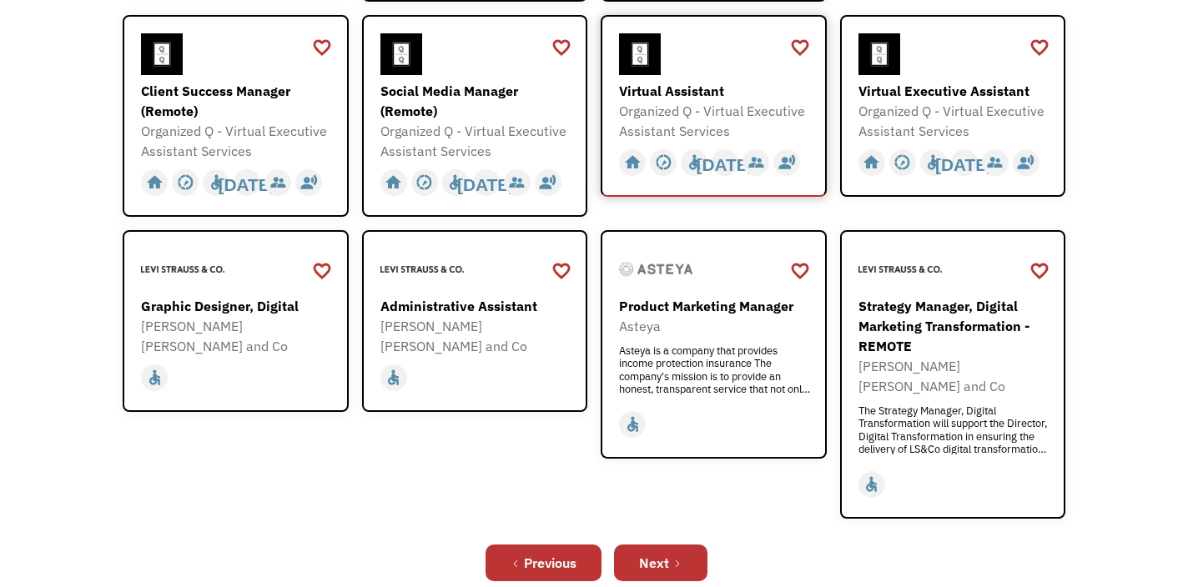
scroll to position [646, 0]
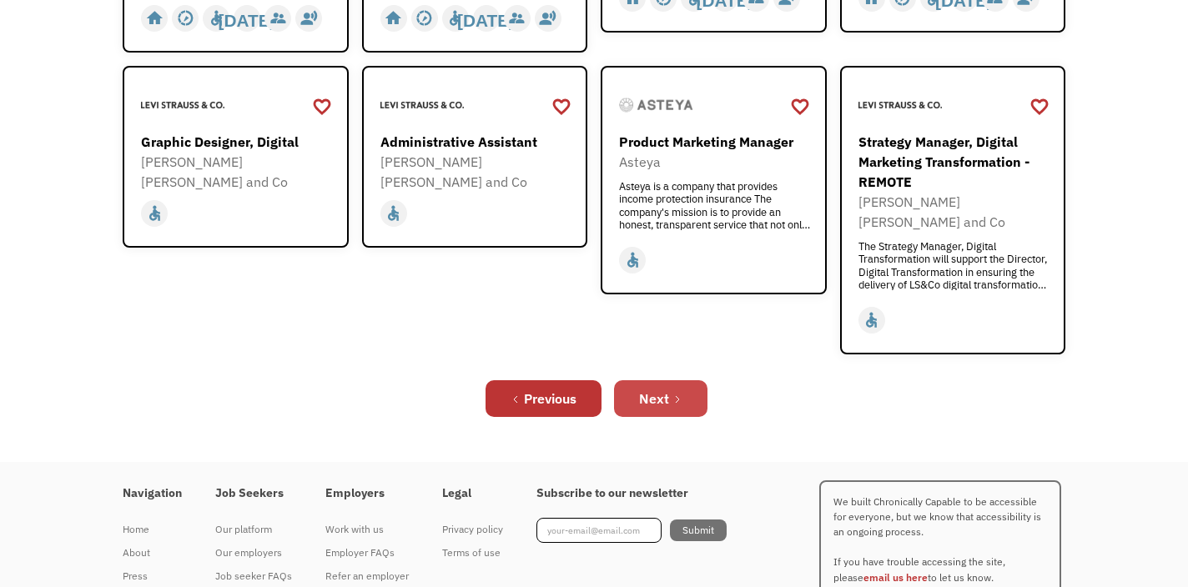
click at [685, 380] on link "Next" at bounding box center [660, 398] width 93 height 37
click at [669, 380] on link "Next" at bounding box center [660, 398] width 93 height 37
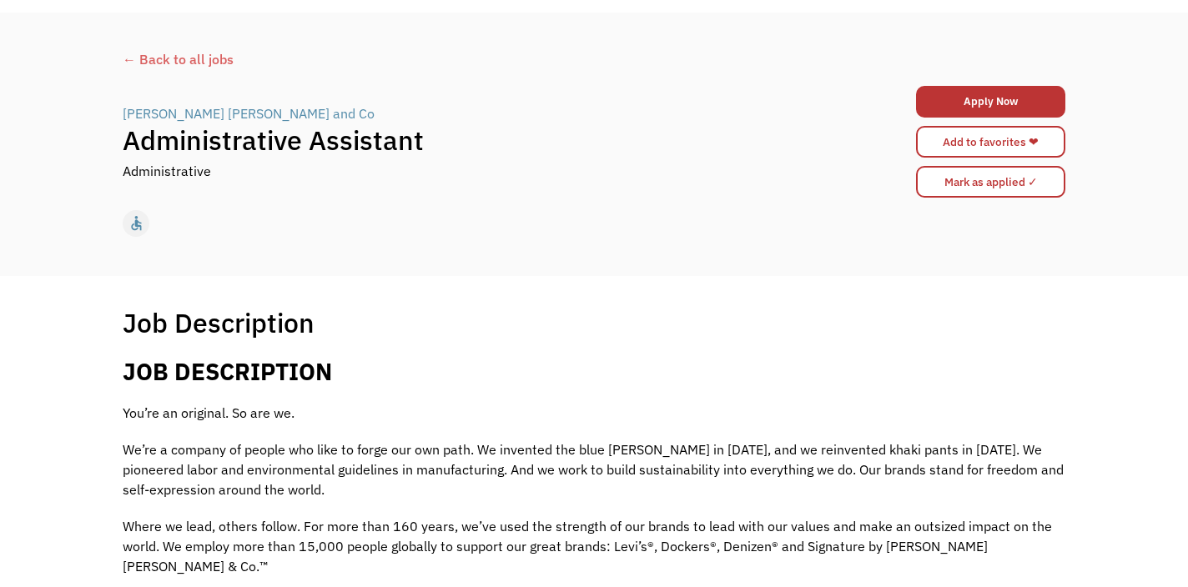
scroll to position [57, 0]
click at [950, 104] on link "Apply Now" at bounding box center [990, 101] width 149 height 32
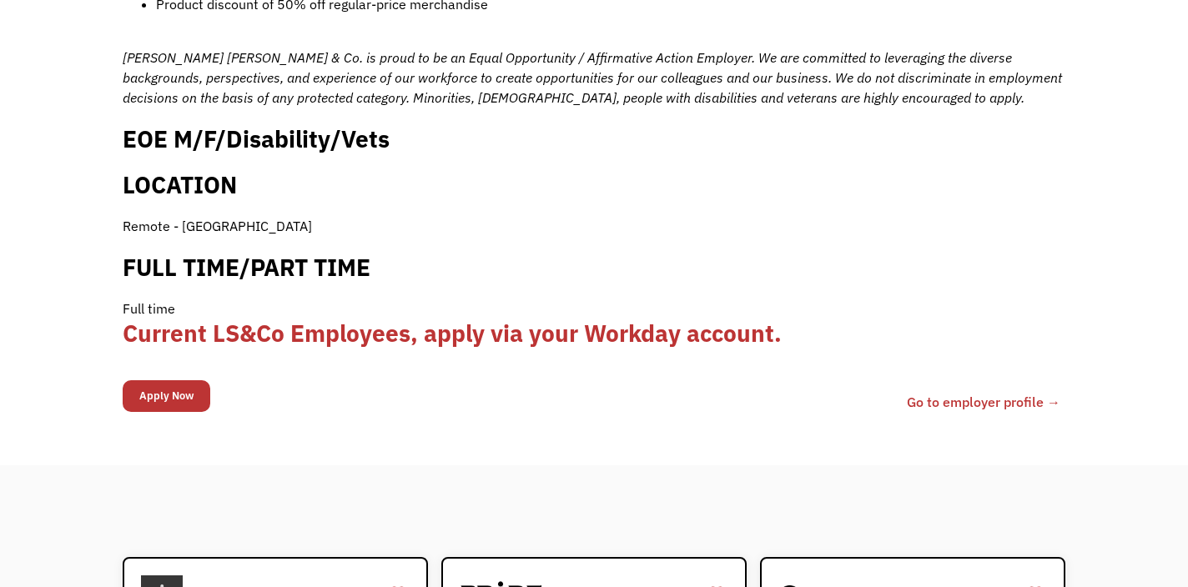
scroll to position [1670, 0]
click at [164, 380] on input "Apply Now" at bounding box center [167, 396] width 88 height 32
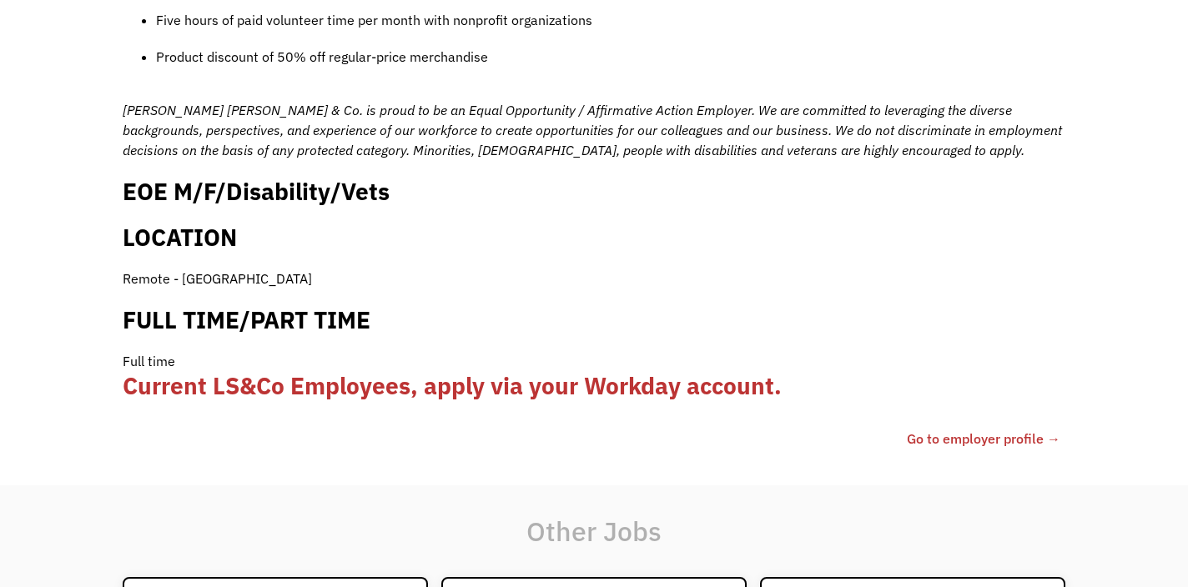
scroll to position [1724, 0]
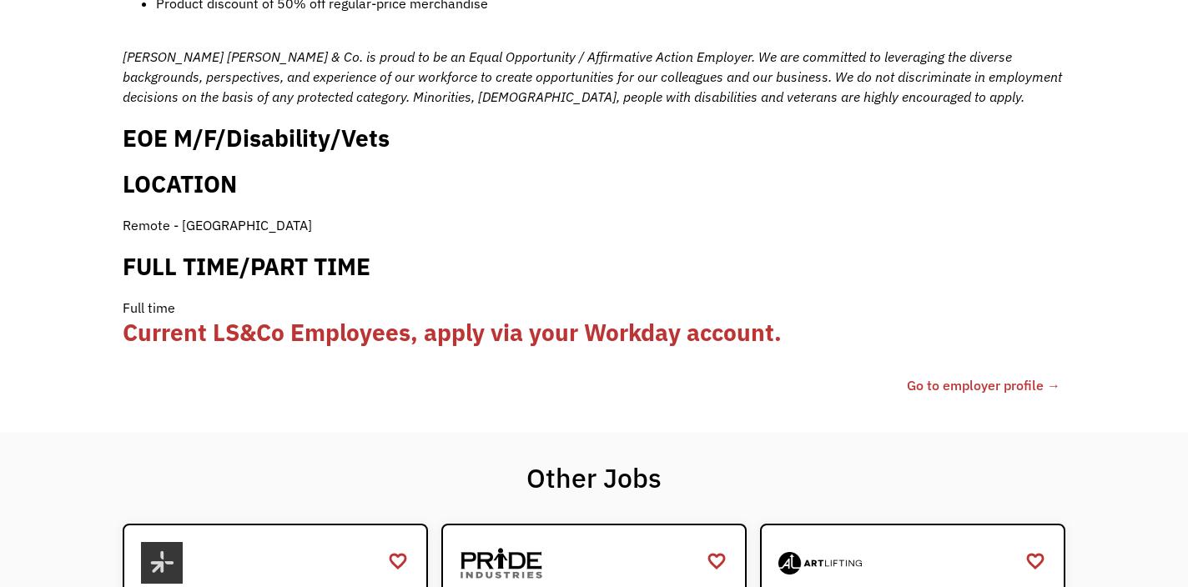
click at [973, 375] on link "Go to employer profile →" at bounding box center [984, 385] width 154 height 20
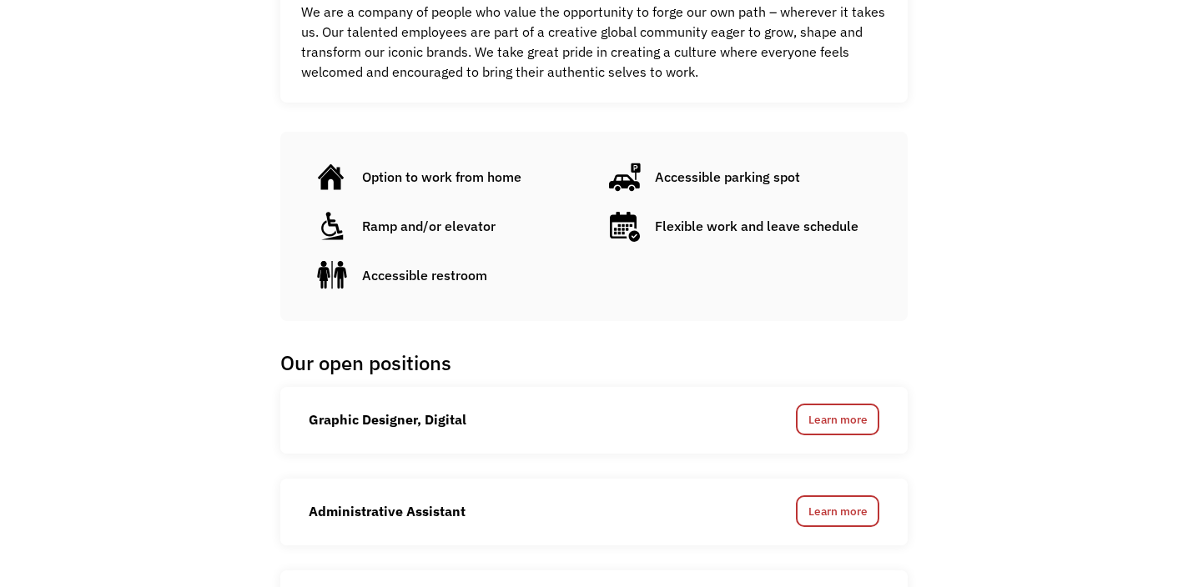
scroll to position [864, 0]
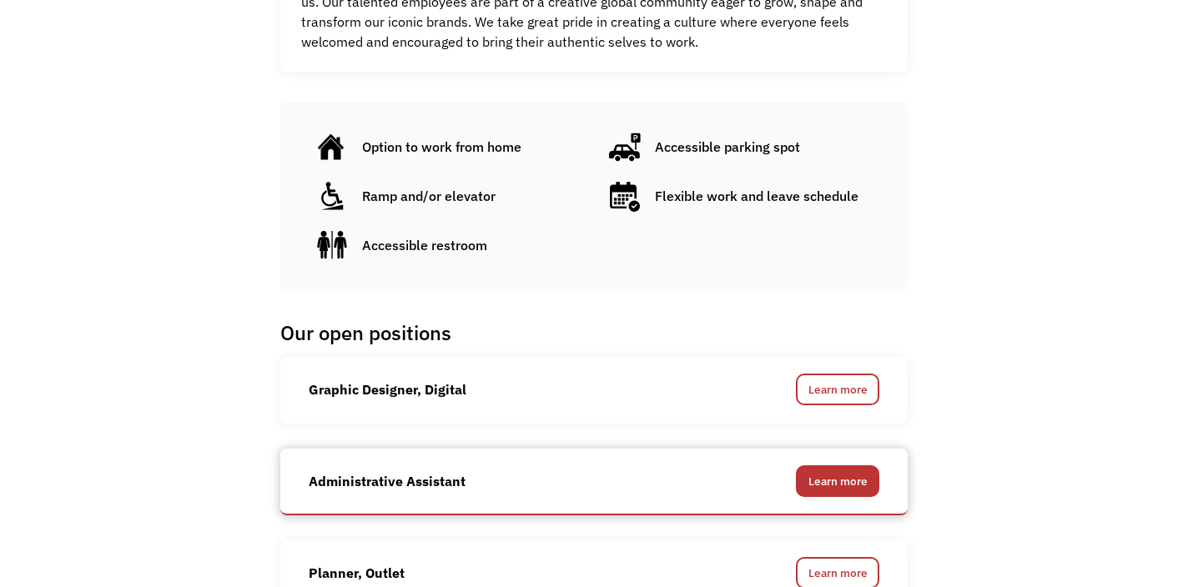
click at [833, 466] on link "Learn more" at bounding box center [837, 482] width 83 height 32
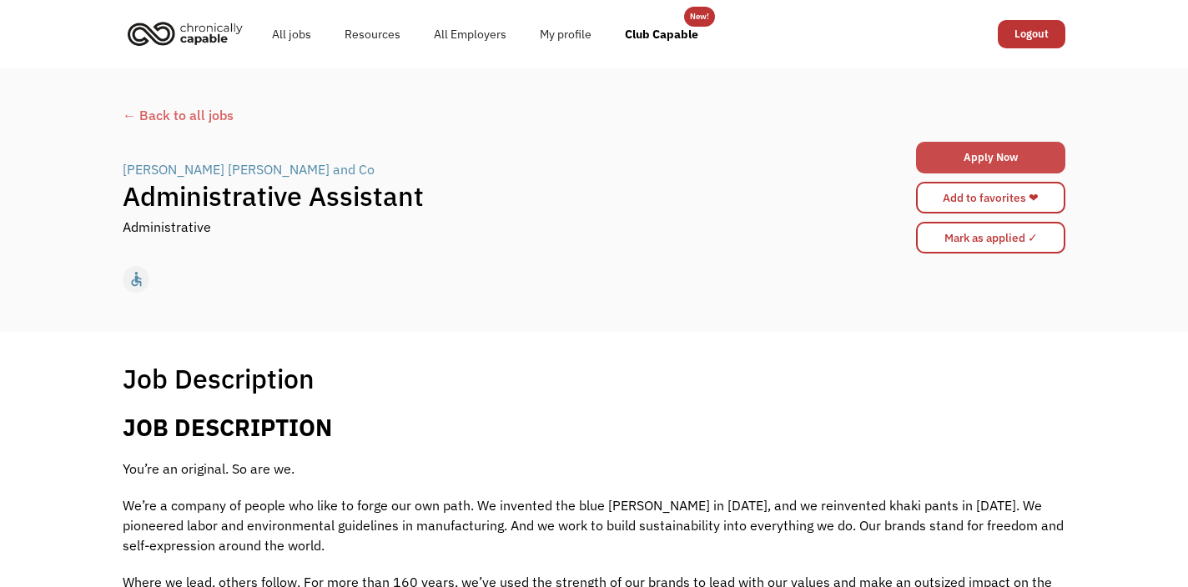
click at [970, 161] on link "Apply Now" at bounding box center [990, 158] width 149 height 32
